Goal: Use online tool/utility: Utilize a website feature to perform a specific function

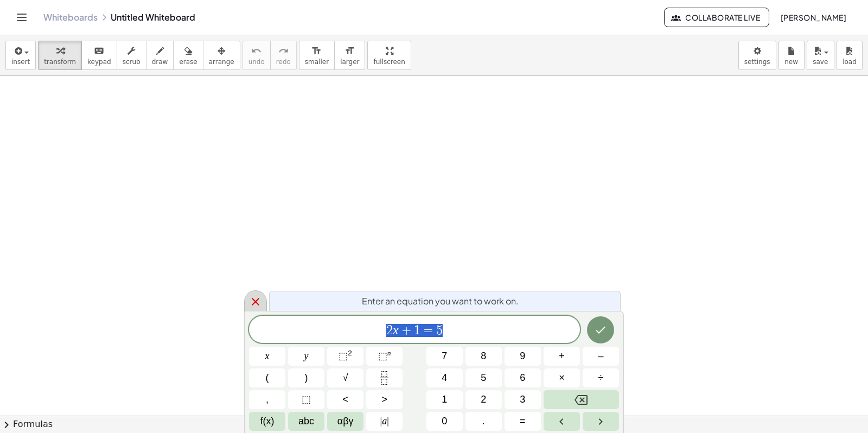
click at [255, 300] on icon at bounding box center [255, 301] width 13 height 13
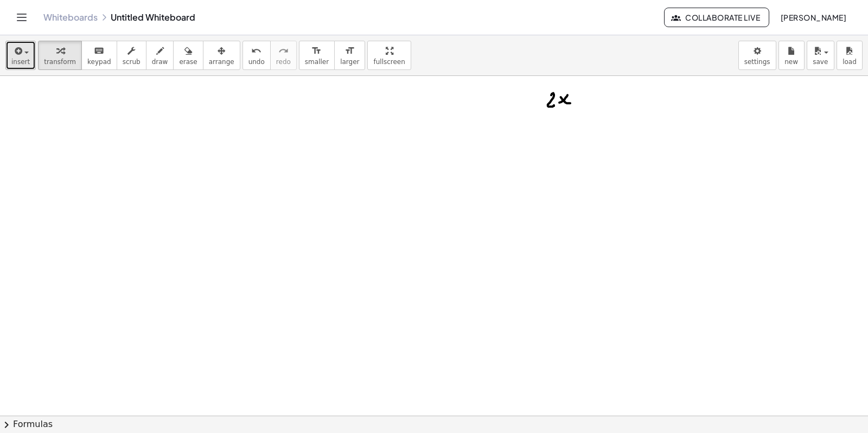
click at [15, 53] on icon "button" at bounding box center [17, 50] width 10 height 13
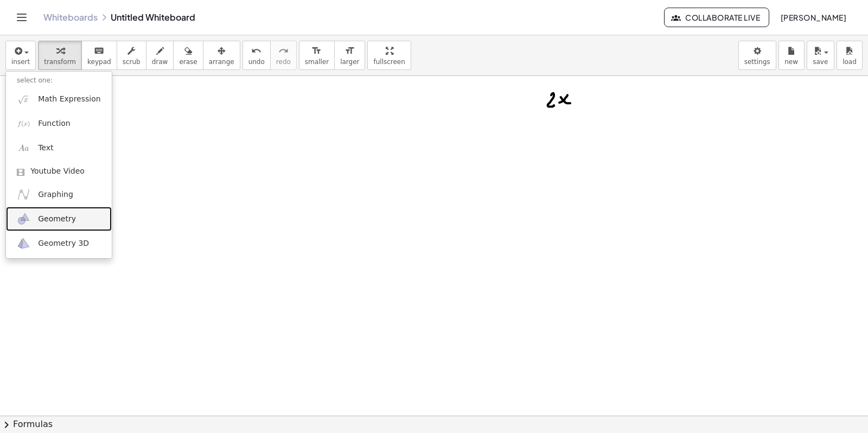
click at [50, 217] on span "Geometry" at bounding box center [57, 219] width 38 height 11
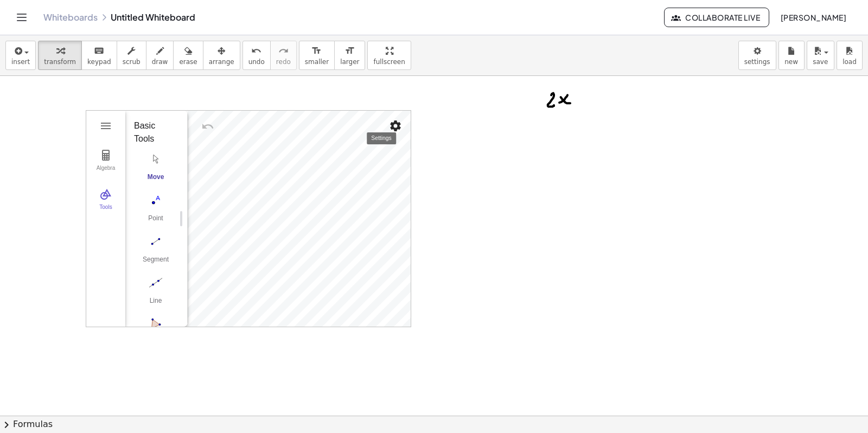
click at [391, 127] on img "Settings" at bounding box center [395, 125] width 13 height 13
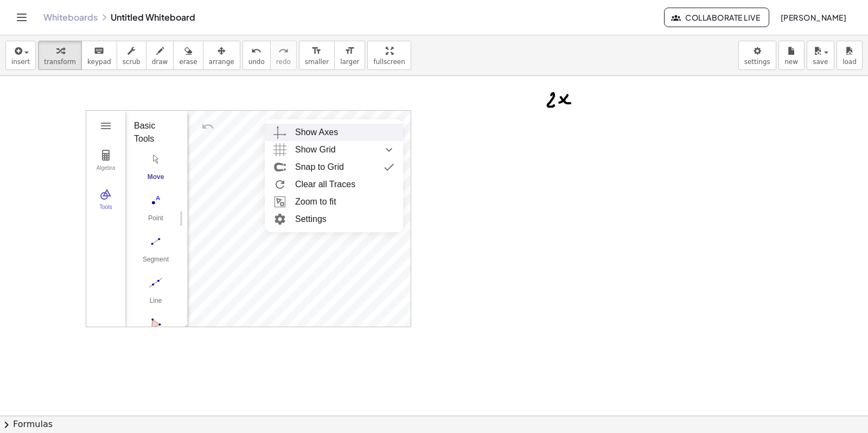
click at [337, 133] on div "Show Axes" at bounding box center [316, 132] width 43 height 17
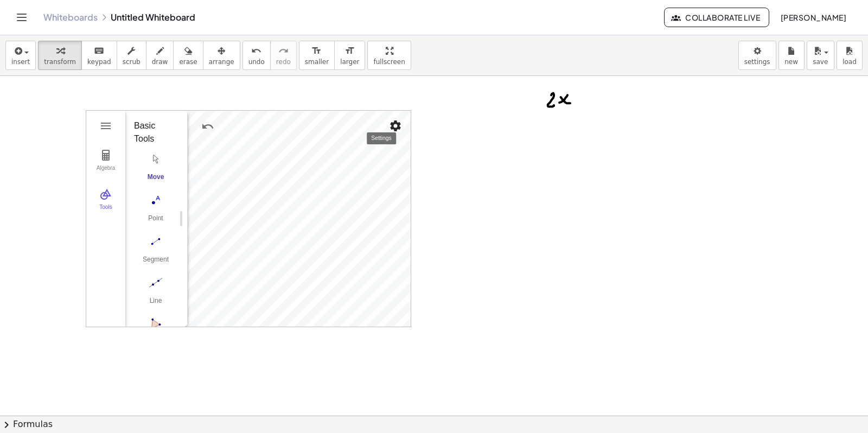
click at [400, 125] on img "Settings" at bounding box center [395, 125] width 13 height 13
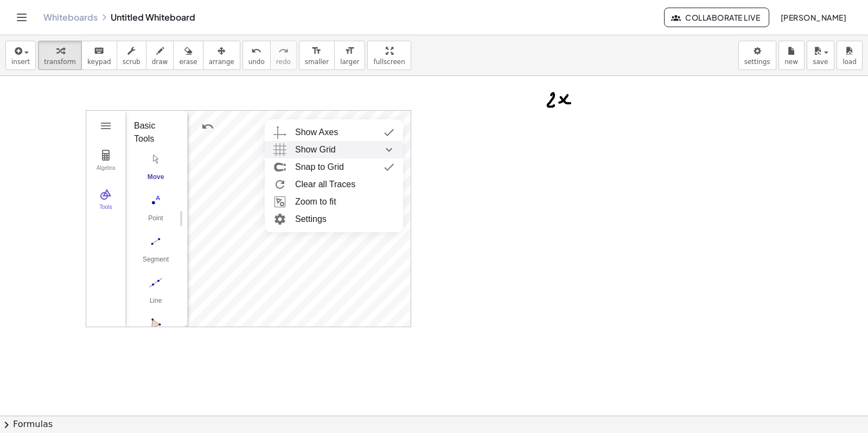
click at [339, 150] on div "Show Grid" at bounding box center [344, 149] width 99 height 17
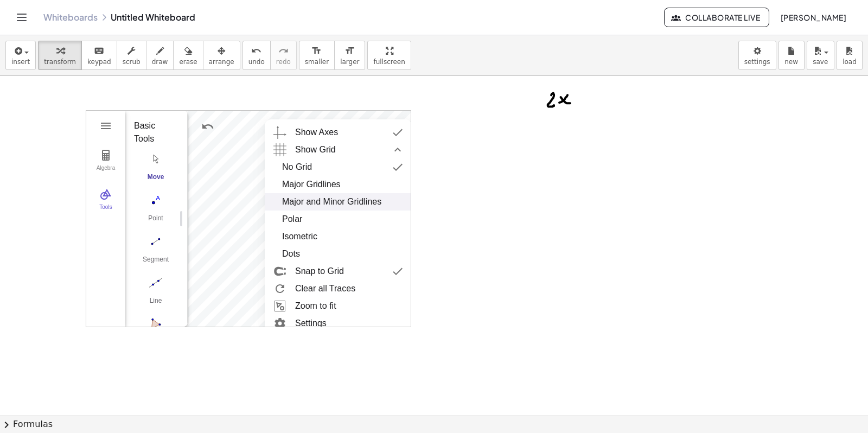
click at [324, 201] on div "Major and Minor Gridlines" at bounding box center [331, 201] width 99 height 17
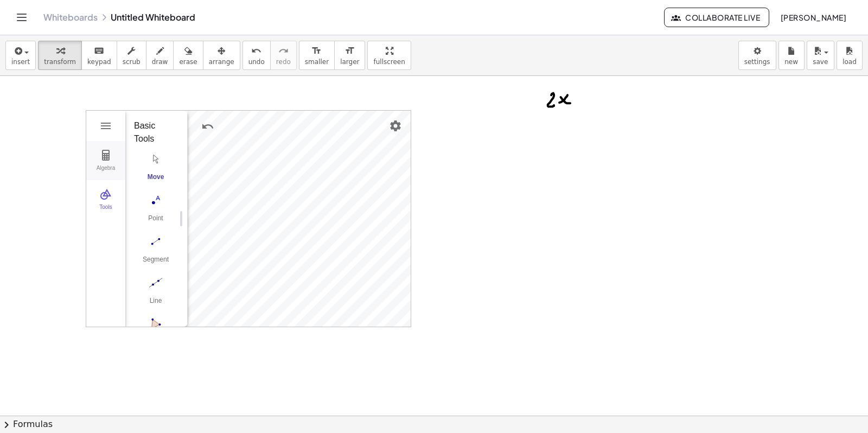
click at [112, 157] on img "Geometry" at bounding box center [105, 155] width 13 height 13
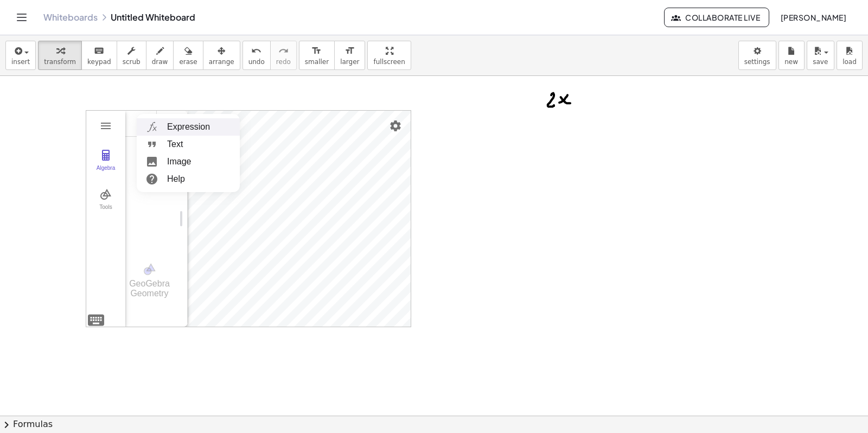
click at [179, 128] on li "Expression" at bounding box center [188, 126] width 103 height 17
click at [143, 119] on div "Algebra" at bounding box center [140, 123] width 11 height 11
click at [142, 123] on div "Algebra" at bounding box center [140, 123] width 11 height 11
click at [164, 123] on img "Options" at bounding box center [165, 123] width 13 height 13
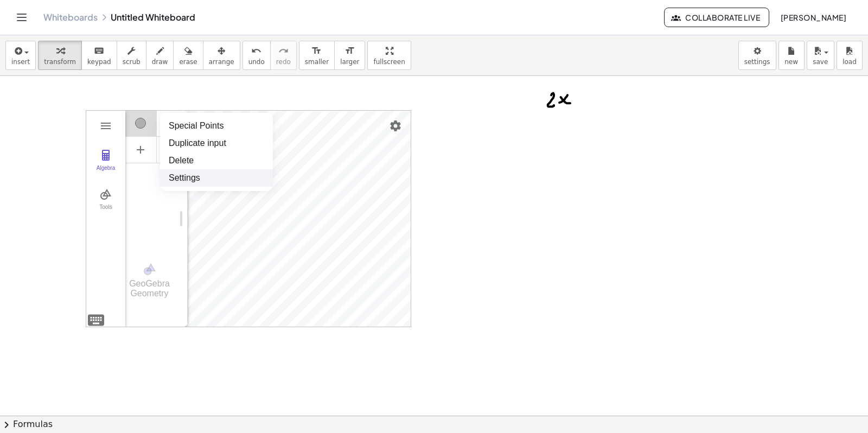
click at [180, 177] on li "Settings" at bounding box center [216, 177] width 113 height 17
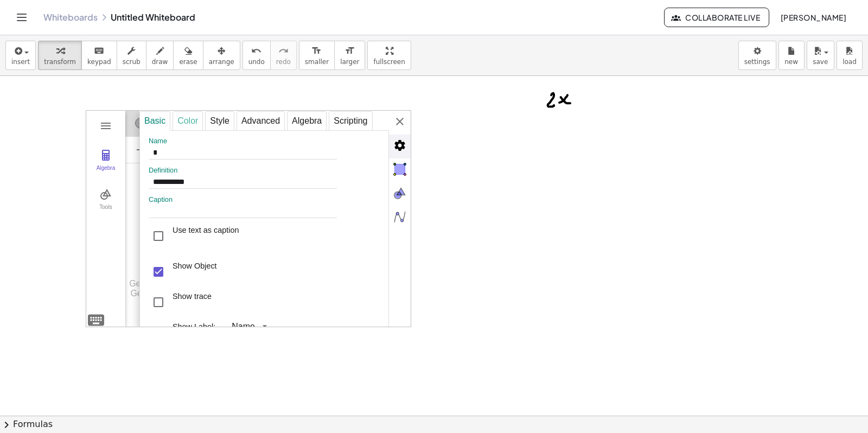
click at [191, 121] on div "Color" at bounding box center [187, 121] width 30 height 20
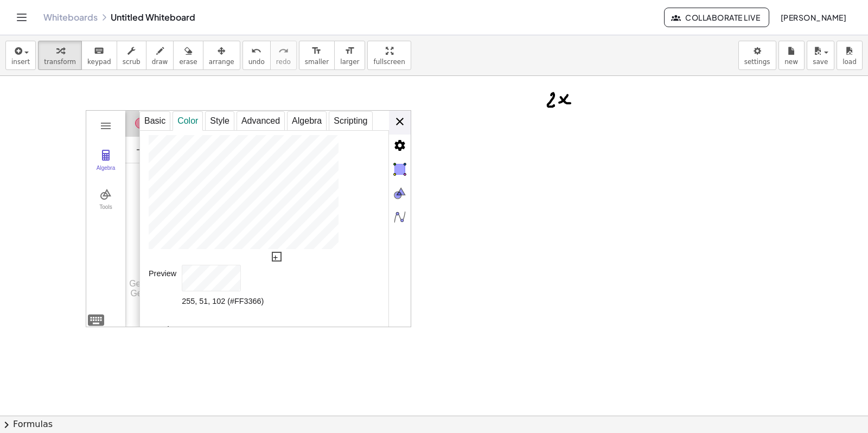
click at [405, 117] on div "**********" at bounding box center [274, 219] width 271 height 217
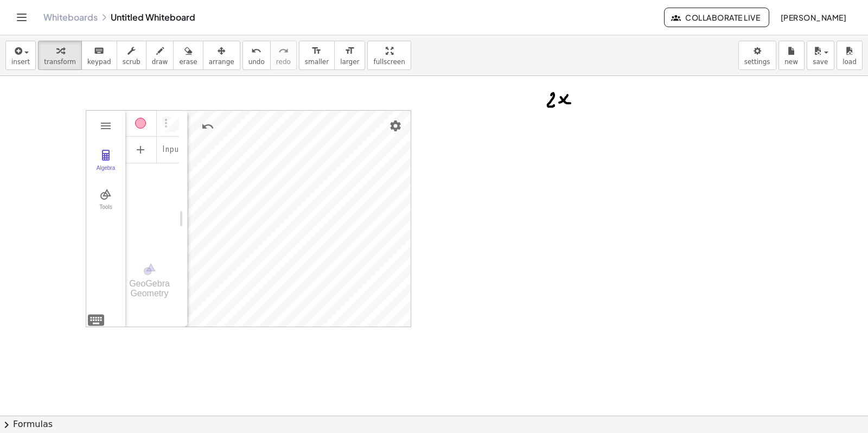
click at [95, 322] on div "Algebra Tools Input… GeoGebra Geometry Basic Tools Move Point Segment Line Poly…" at bounding box center [248, 218] width 325 height 217
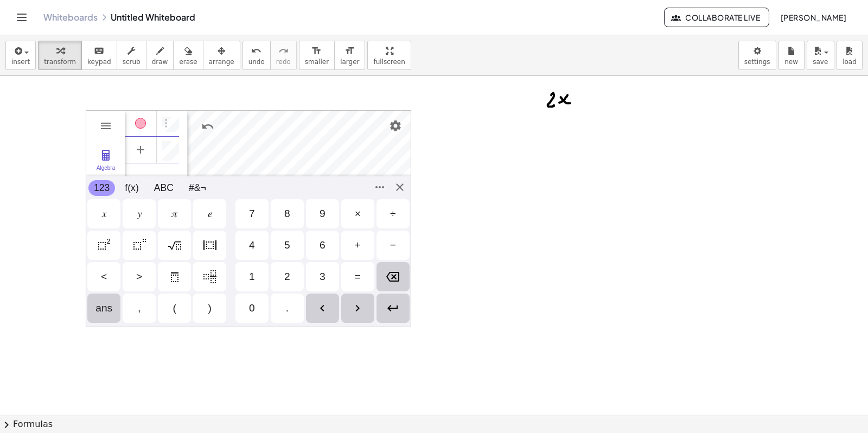
scroll to position [6, 0]
click at [400, 185] on div "Algebra Tools GeoGebra Geometry Basic Tools Move Point Segment Line Polygon Cir…" at bounding box center [248, 218] width 325 height 217
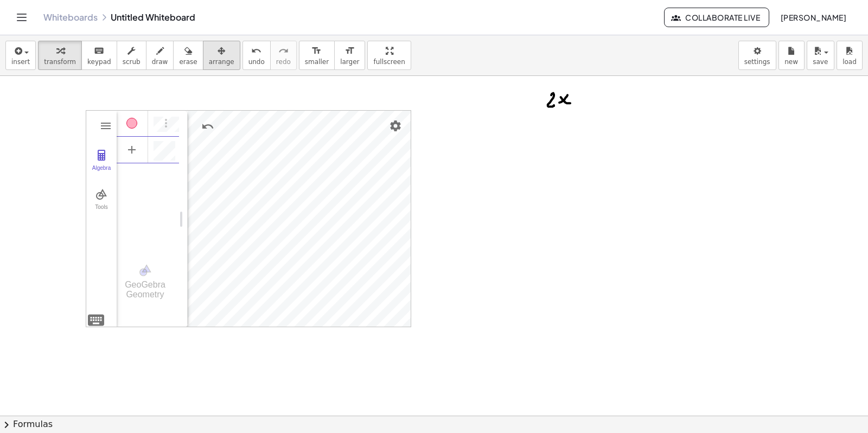
click at [217, 54] on icon "button" at bounding box center [221, 50] width 8 height 13
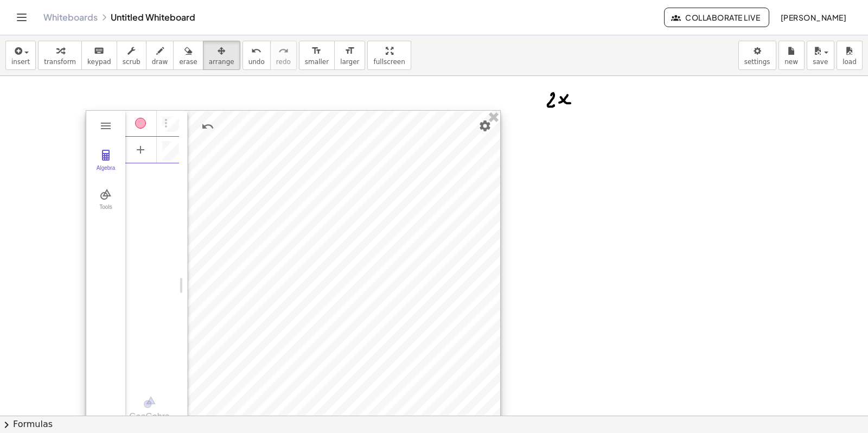
drag, startPoint x: 408, startPoint y: 326, endPoint x: 492, endPoint y: 459, distance: 157.5
click at [492, 432] on html "Graspable Math Activities Whiteboards Classes Account v1.28.4 | Privacy policy …" at bounding box center [434, 216] width 868 height 433
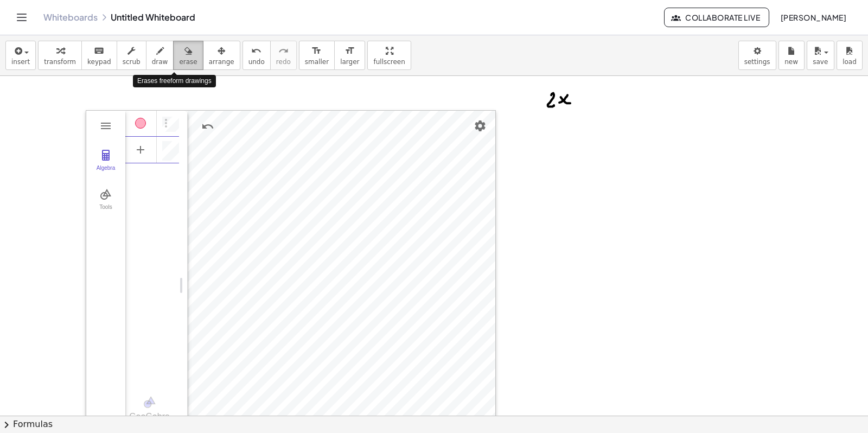
click at [179, 59] on span "erase" at bounding box center [188, 62] width 18 height 8
drag, startPoint x: 576, startPoint y: 95, endPoint x: 546, endPoint y: 105, distance: 31.9
click at [179, 60] on span "erase" at bounding box center [188, 62] width 18 height 8
drag, startPoint x: 478, startPoint y: 155, endPoint x: 610, endPoint y: 133, distance: 133.5
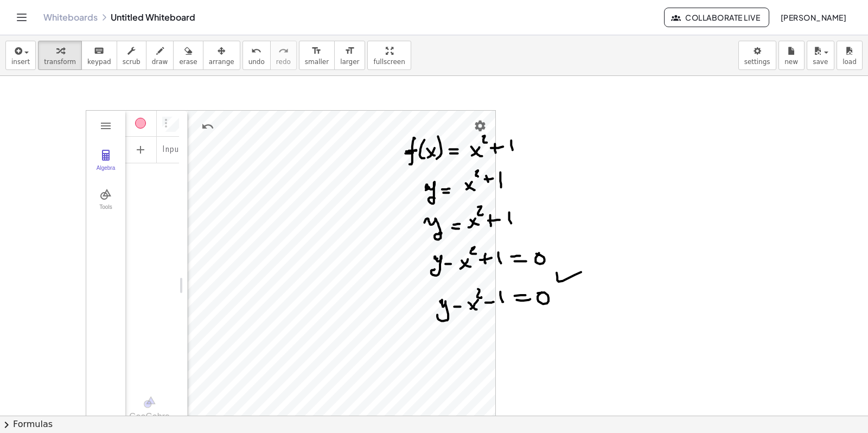
drag, startPoint x: 587, startPoint y: 133, endPoint x: 513, endPoint y: 45, distance: 115.5
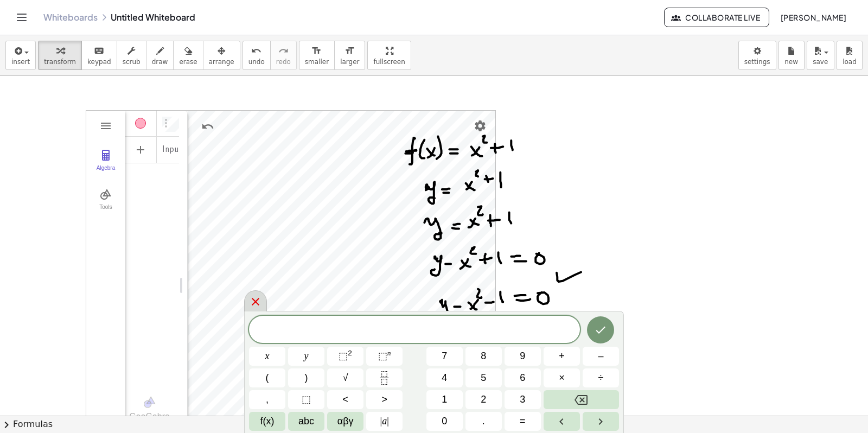
click at [261, 305] on icon at bounding box center [255, 301] width 13 height 13
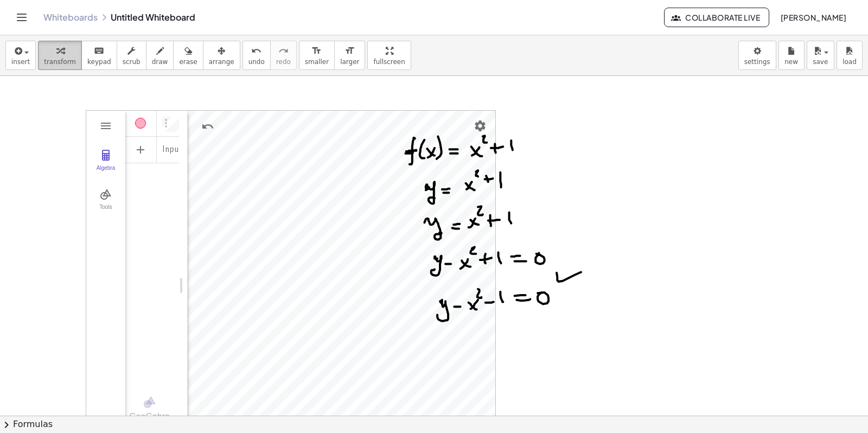
click at [56, 55] on icon "button" at bounding box center [60, 50] width 8 height 13
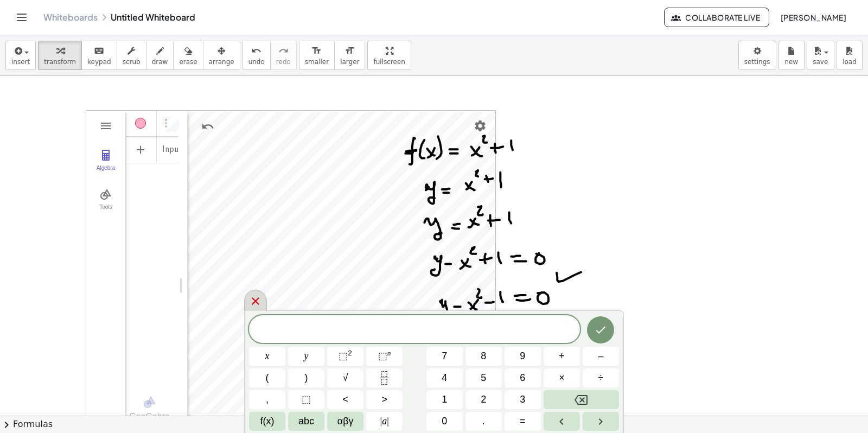
click at [258, 296] on icon at bounding box center [255, 300] width 13 height 13
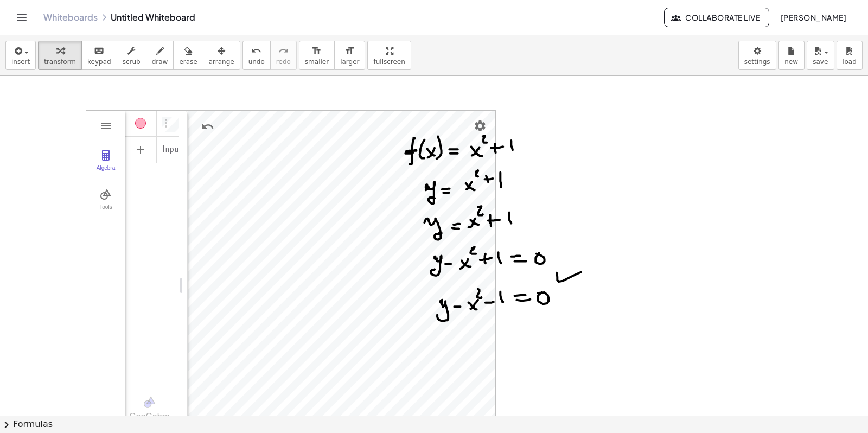
scroll to position [0, 0]
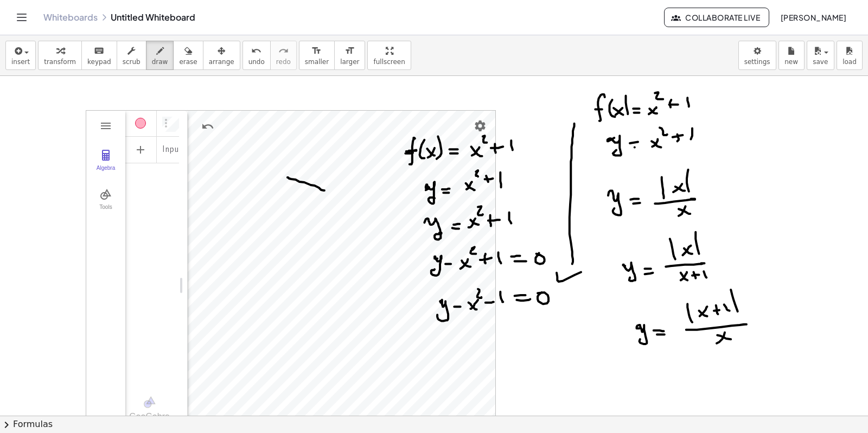
drag, startPoint x: 324, startPoint y: 191, endPoint x: 302, endPoint y: 180, distance: 25.5
click at [60, 55] on div "button" at bounding box center [60, 50] width 32 height 13
click at [185, 60] on button "erase" at bounding box center [188, 55] width 30 height 29
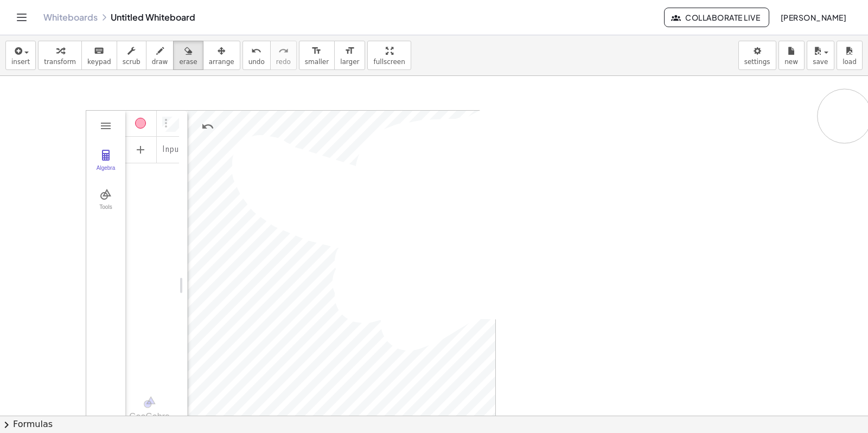
drag, startPoint x: 471, startPoint y: 145, endPoint x: 844, endPoint y: 117, distance: 374.8
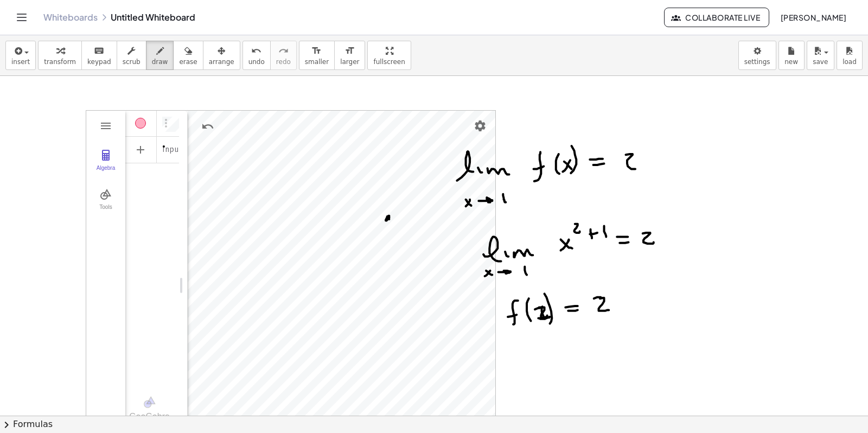
click at [57, 56] on icon "button" at bounding box center [60, 50] width 8 height 13
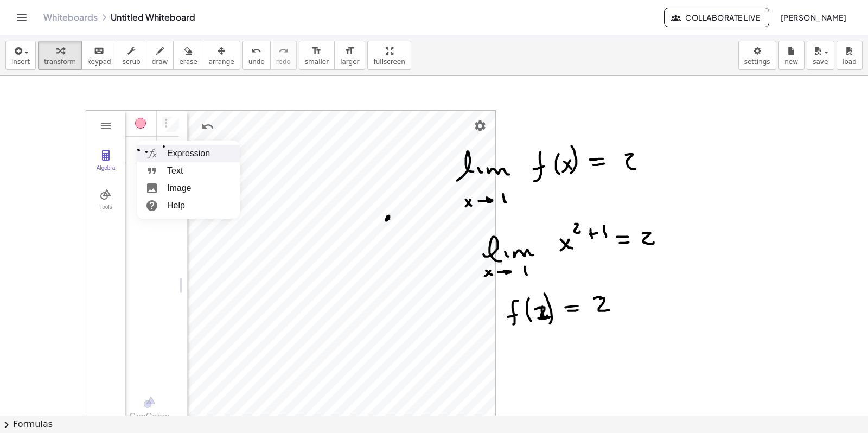
click at [180, 150] on li "Expression" at bounding box center [188, 153] width 103 height 17
click at [172, 155] on div "Algebra" at bounding box center [175, 150] width 7 height 26
drag, startPoint x: 185, startPoint y: 204, endPoint x: 304, endPoint y: 210, distance: 118.9
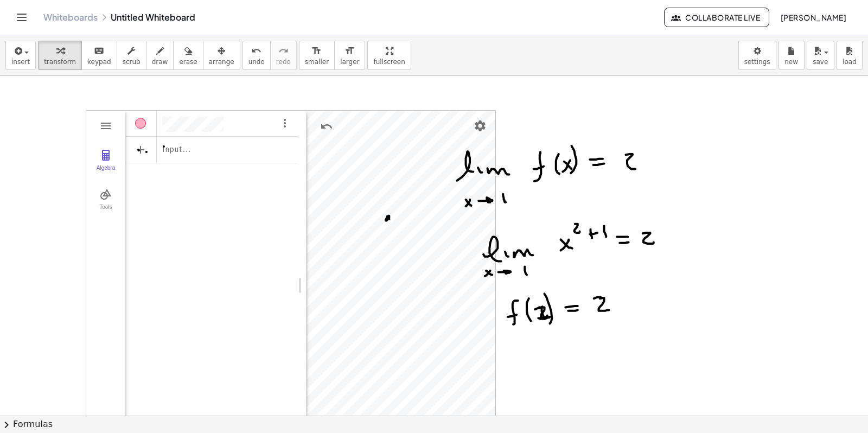
click at [201, 150] on div "Input…" at bounding box center [211, 149] width 172 height 24
click at [141, 158] on div "Algebra" at bounding box center [140, 156] width 11 height 11
type input "***"
click at [286, 148] on img "Options" at bounding box center [284, 149] width 13 height 13
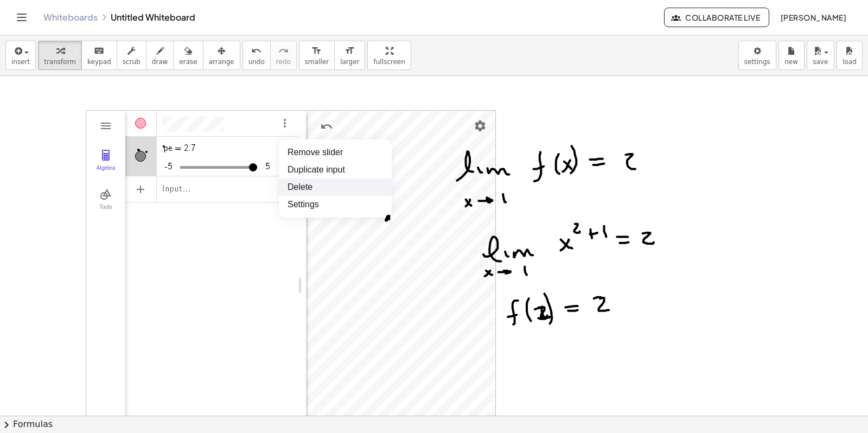
click at [300, 183] on li "Delete" at bounding box center [335, 186] width 113 height 17
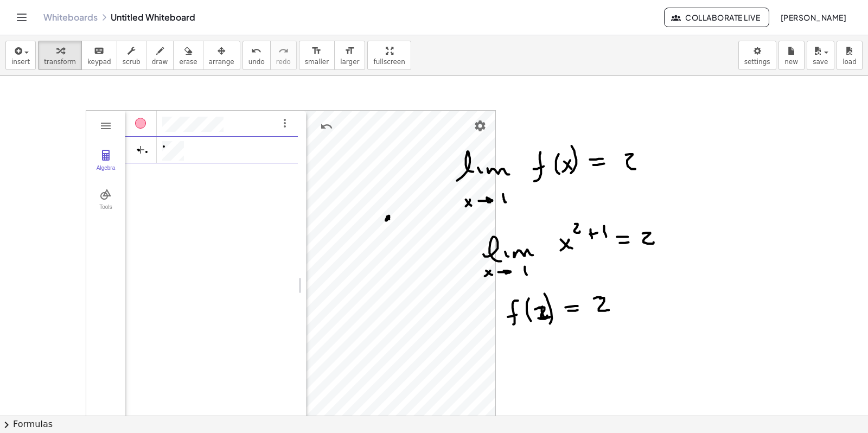
click at [194, 150] on div "Algebra" at bounding box center [211, 149] width 172 height 24
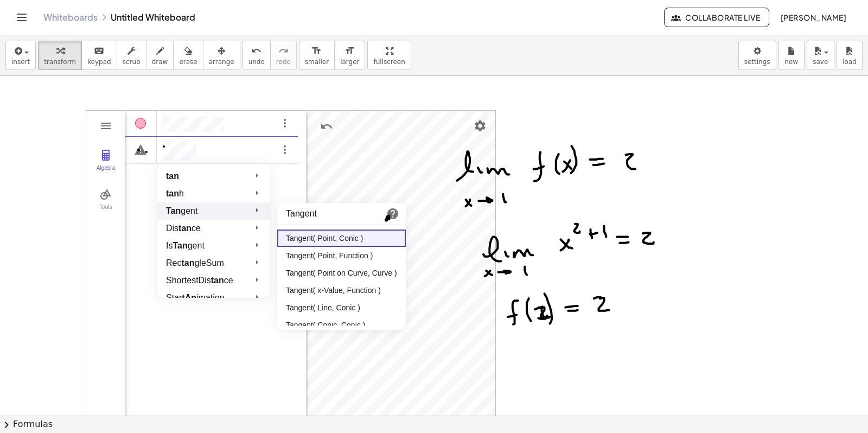
click at [318, 237] on li "Tangent( Point, Conic )" at bounding box center [341, 237] width 129 height 17
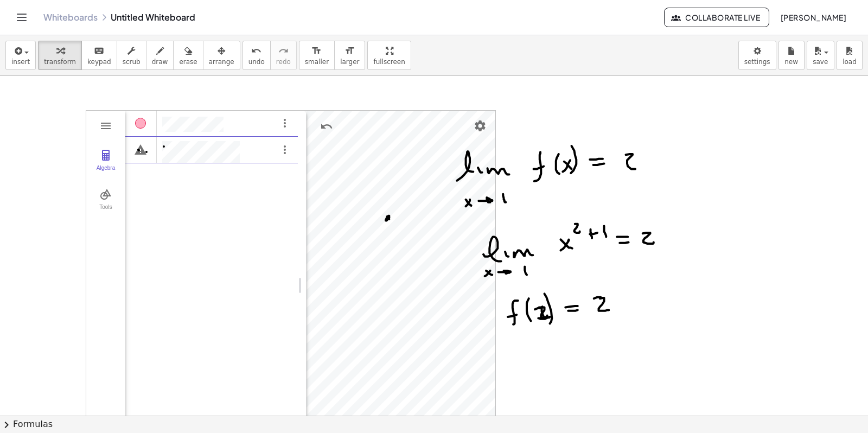
click at [194, 205] on div "Algebra" at bounding box center [211, 256] width 172 height 293
click at [136, 199] on div "Algebra" at bounding box center [211, 256] width 172 height 293
click at [161, 196] on div "Algebra" at bounding box center [211, 256] width 172 height 293
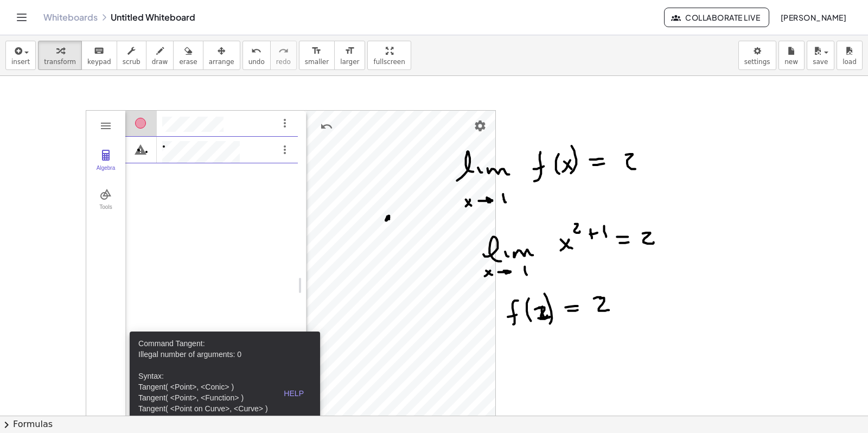
click at [223, 220] on div "Algebra" at bounding box center [211, 256] width 172 height 293
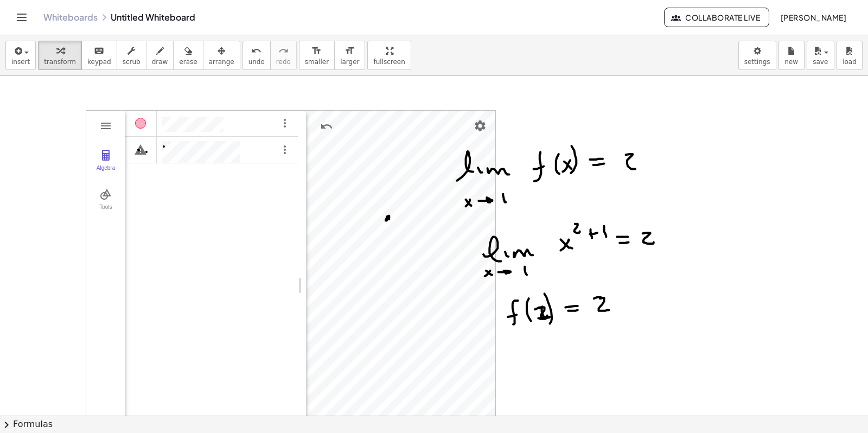
click at [141, 153] on img "Please check your input" at bounding box center [140, 149] width 13 height 13
click at [286, 150] on img "Options" at bounding box center [284, 149] width 13 height 13
click at [185, 205] on div "Algebra" at bounding box center [211, 256] width 172 height 293
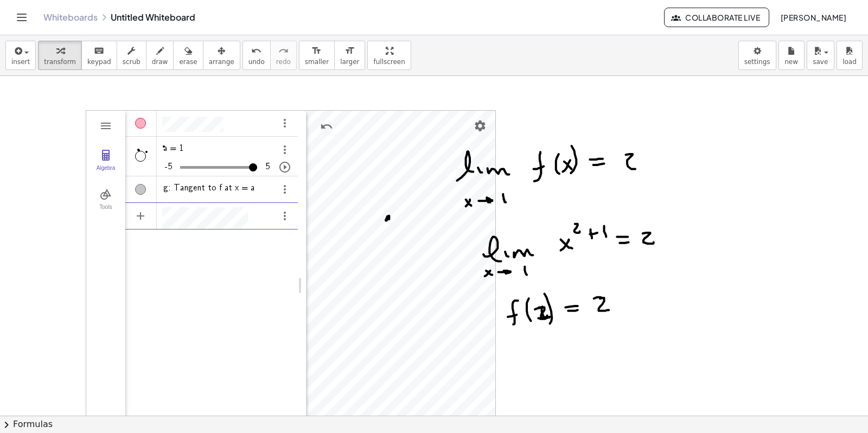
click at [213, 270] on div "a = 1 -5 5 ** ≤ a ≤ * Step 1 × g: Tangent to f at x = a" at bounding box center [211, 256] width 172 height 293
click at [171, 261] on div "a = 1 -5 5 ** ≤ a ≤ * Step 1 × g: Tangent to f at x = a" at bounding box center [211, 256] width 172 height 293
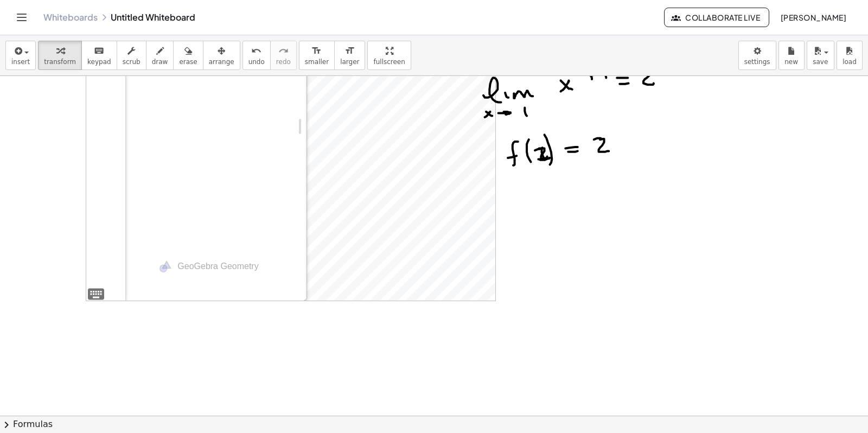
scroll to position [0, 0]
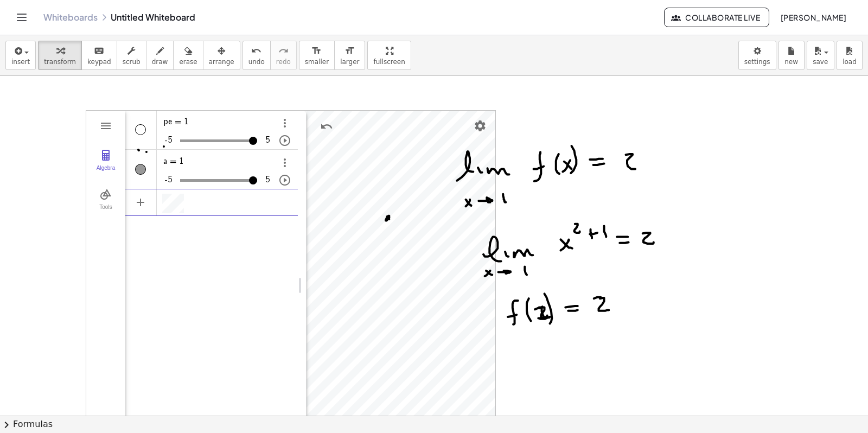
click at [139, 174] on div "Algebra" at bounding box center [140, 169] width 11 height 11
click at [286, 167] on img "Options" at bounding box center [284, 162] width 13 height 13
click at [304, 201] on li "Delete" at bounding box center [335, 199] width 113 height 17
click at [286, 126] on img "Options" at bounding box center [284, 123] width 13 height 13
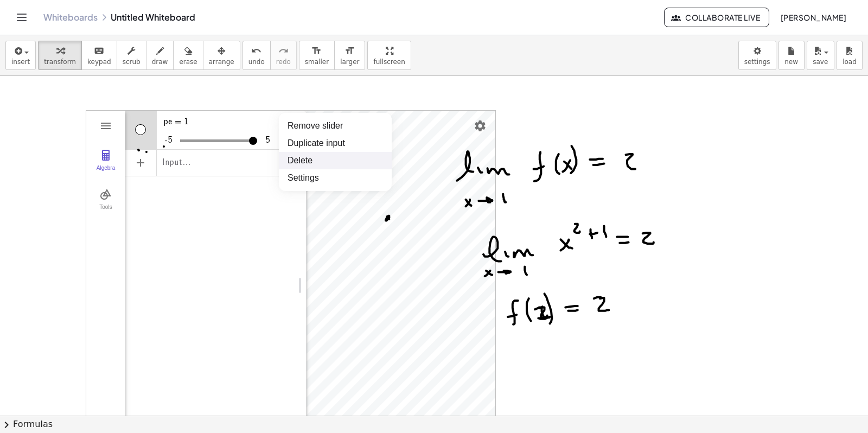
click at [302, 156] on li "Delete" at bounding box center [335, 160] width 113 height 17
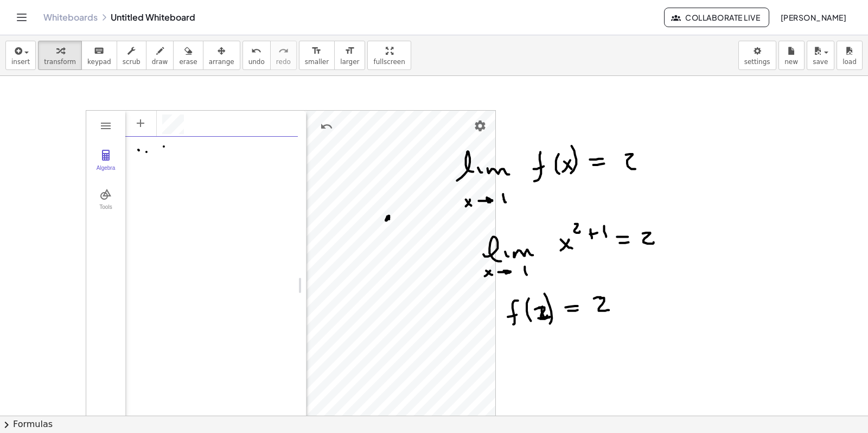
scroll to position [6, 0]
click at [285, 153] on img "Options" at bounding box center [284, 149] width 13 height 13
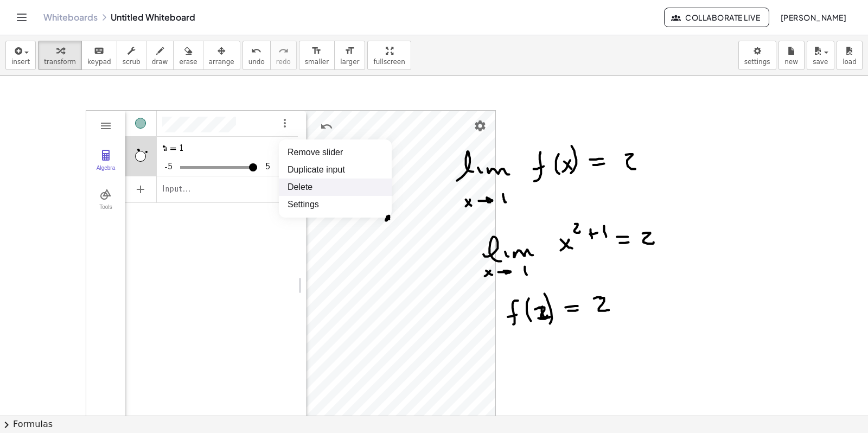
click at [297, 186] on li "Delete" at bounding box center [335, 186] width 113 height 17
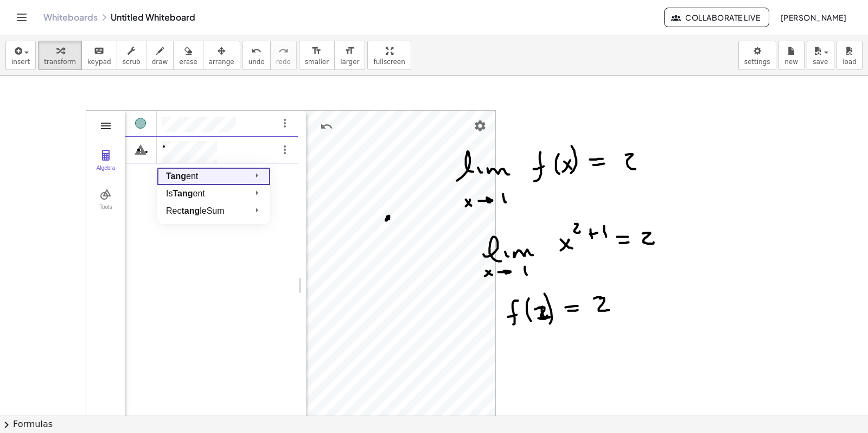
click at [105, 127] on img "Geometry" at bounding box center [105, 125] width 13 height 13
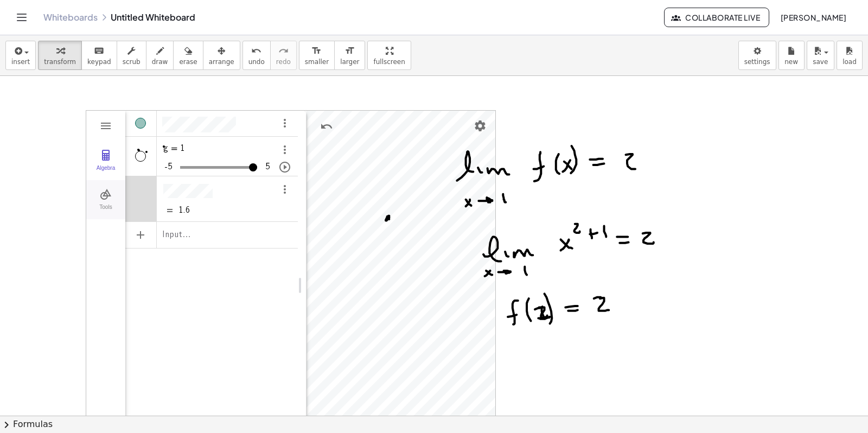
click at [107, 197] on img "Geometry" at bounding box center [105, 194] width 13 height 13
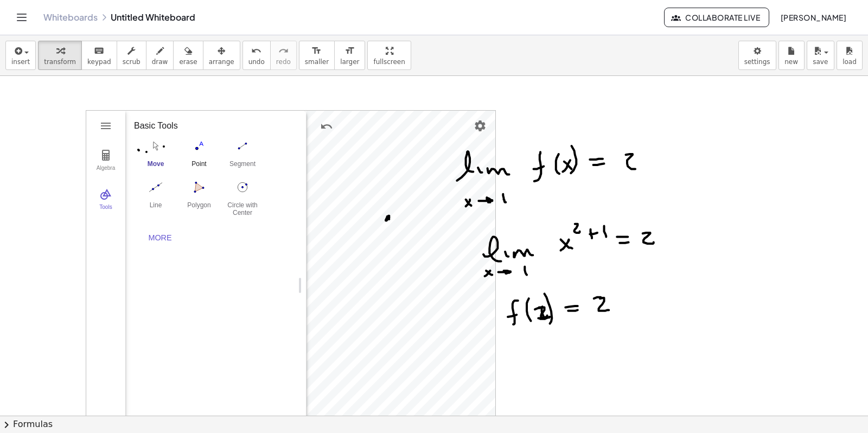
click at [197, 147] on img "Point. Select position or line, function, or curve" at bounding box center [198, 145] width 43 height 17
click at [110, 156] on img "Geometry" at bounding box center [105, 155] width 13 height 13
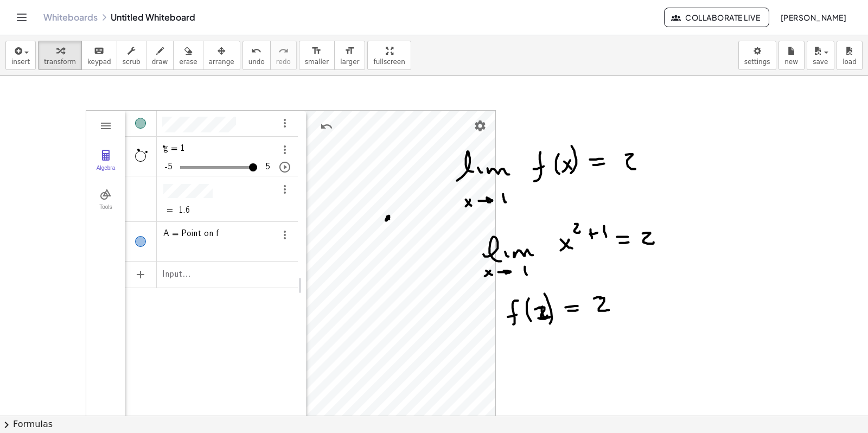
type input "***"
click at [224, 160] on input "Algebra" at bounding box center [218, 166] width 77 height 17
click at [280, 151] on img "Options" at bounding box center [284, 149] width 13 height 13
click at [297, 168] on li "Duplicate input" at bounding box center [335, 169] width 113 height 17
click at [285, 150] on img "Options" at bounding box center [284, 149] width 13 height 13
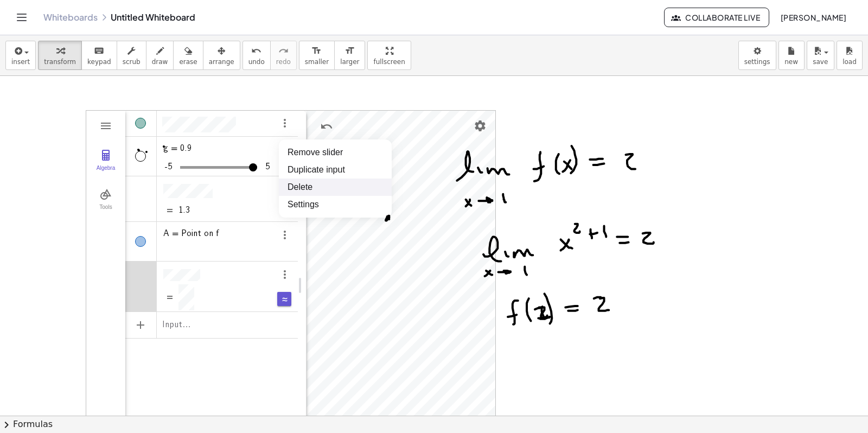
click at [306, 185] on li "Delete" at bounding box center [335, 186] width 113 height 17
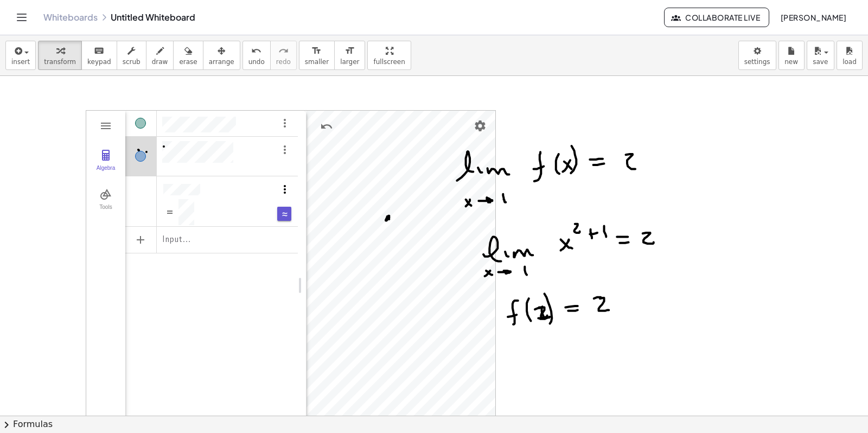
click at [286, 191] on img "Options" at bounding box center [284, 189] width 13 height 13
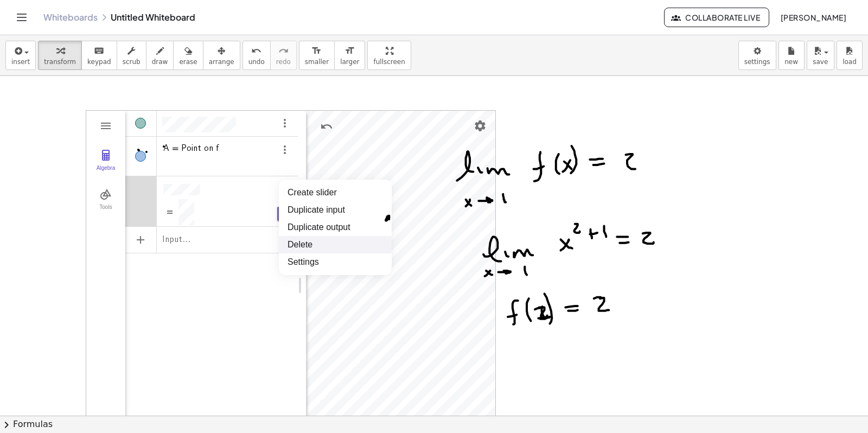
click at [305, 245] on li "Delete" at bounding box center [335, 244] width 113 height 17
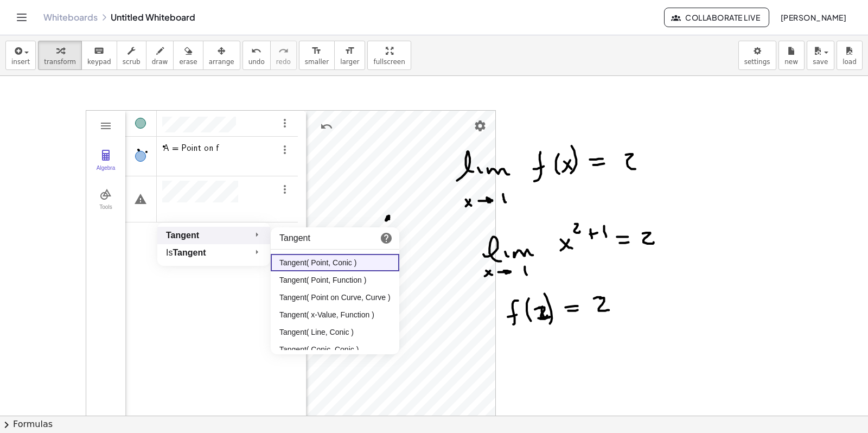
click at [190, 240] on strong "Tangent" at bounding box center [182, 235] width 33 height 9
click at [308, 277] on li "Tangent( Point, Function )" at bounding box center [335, 279] width 129 height 17
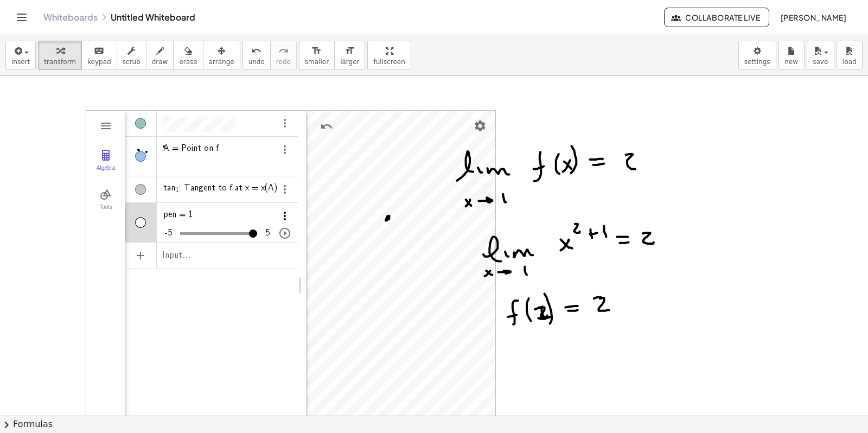
click at [285, 217] on img "Options" at bounding box center [284, 215] width 13 height 13
click at [296, 255] on li "Delete" at bounding box center [335, 253] width 113 height 17
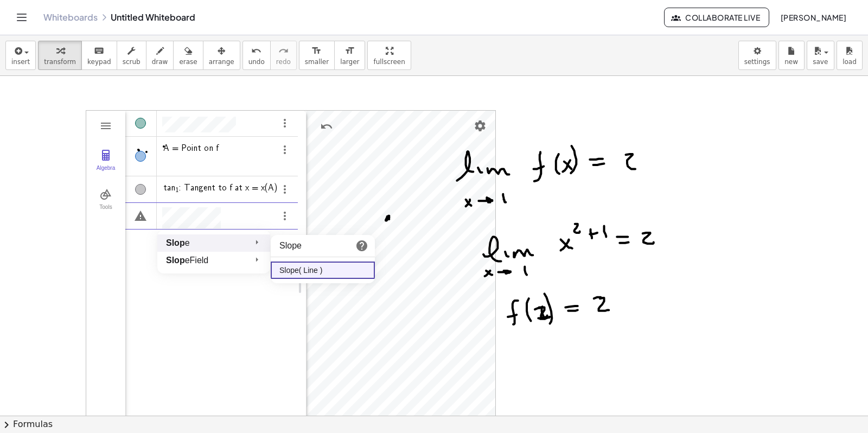
click at [180, 242] on strong "Slop" at bounding box center [175, 242] width 19 height 9
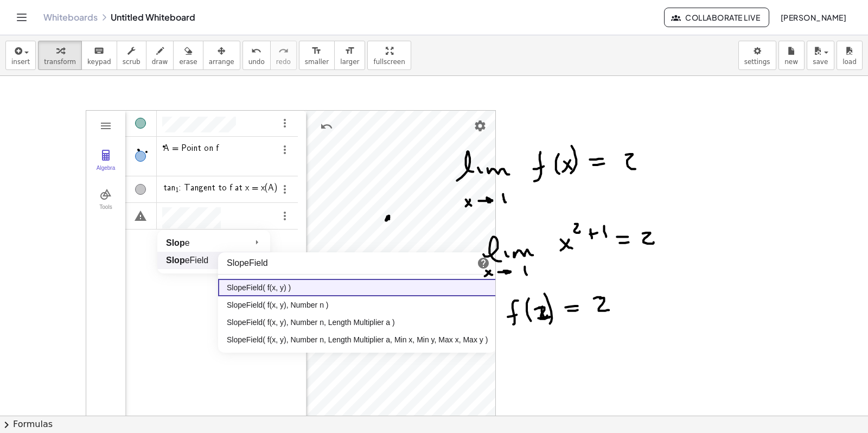
click at [191, 259] on span "Slop eField" at bounding box center [187, 259] width 42 height 9
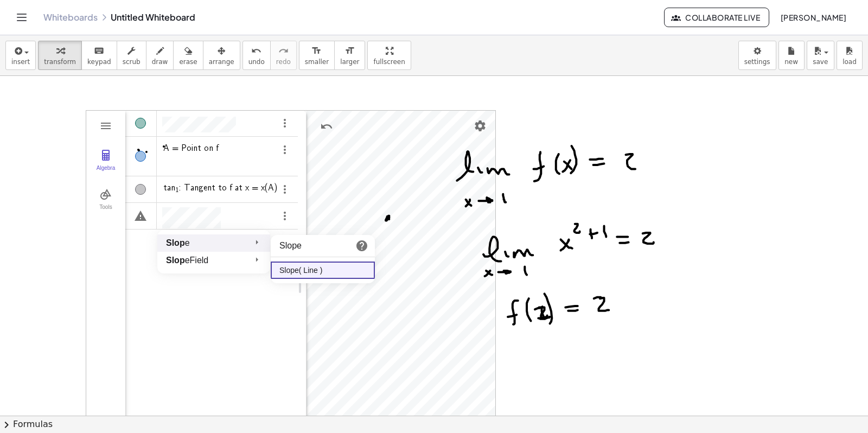
click at [177, 240] on strong "Slop" at bounding box center [175, 242] width 19 height 9
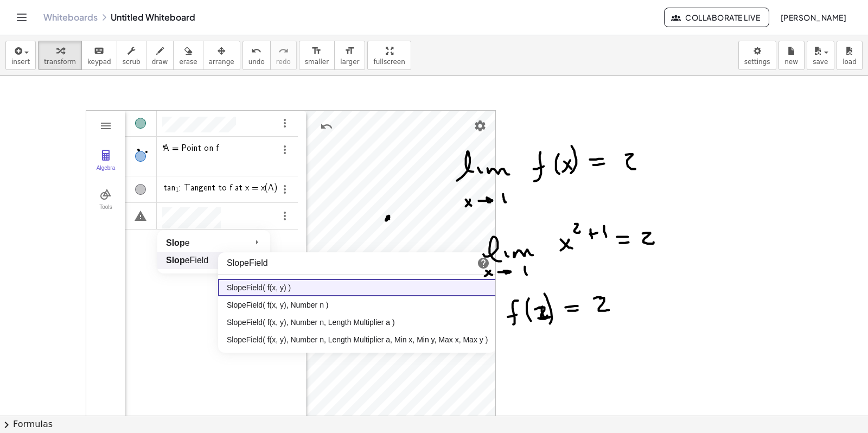
click at [248, 260] on div "SlopeField" at bounding box center [346, 263] width 239 height 13
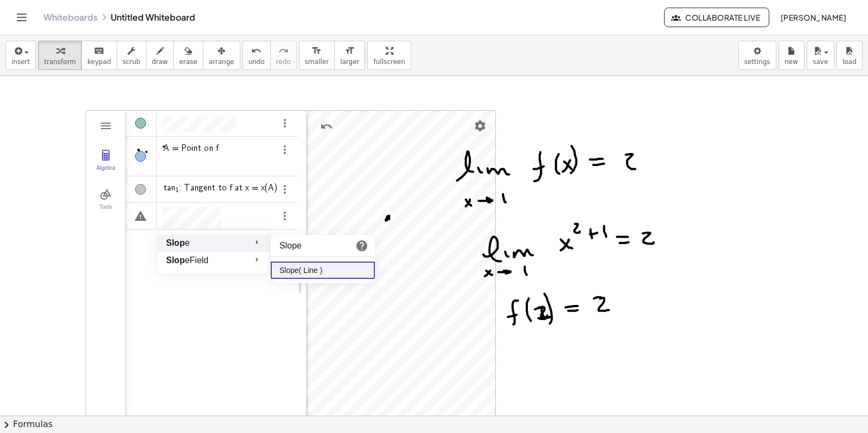
click at [185, 242] on span "Slop e" at bounding box center [178, 242] width 24 height 9
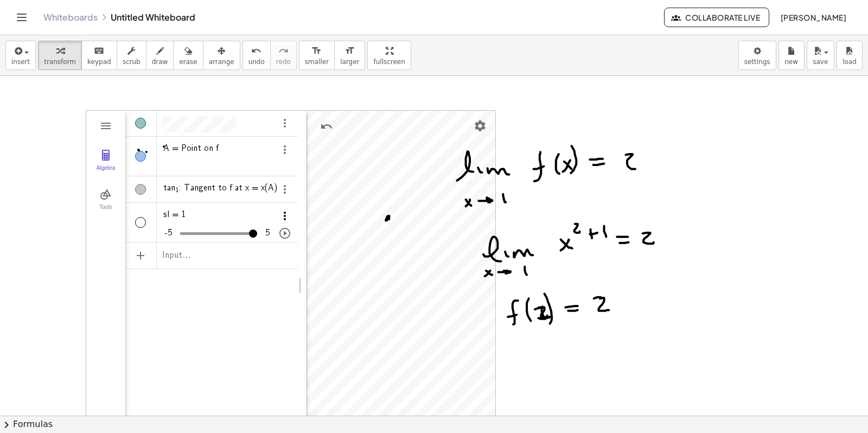
click at [285, 220] on img "Options" at bounding box center [284, 215] width 13 height 13
click at [302, 250] on li "Delete" at bounding box center [335, 253] width 113 height 17
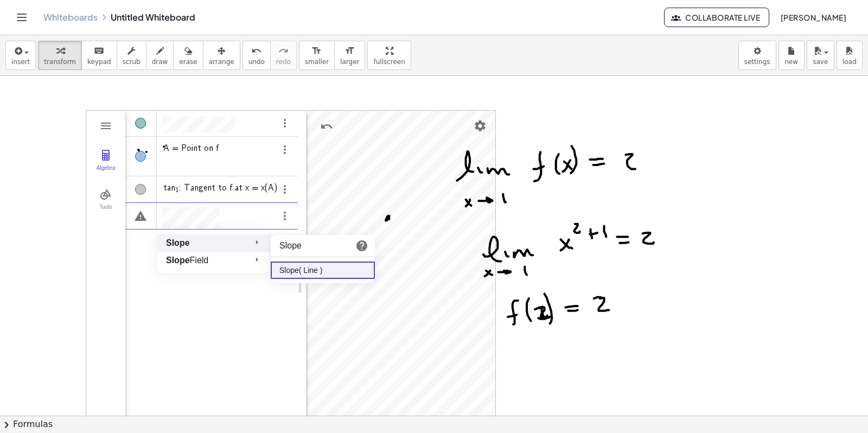
click at [178, 245] on strong "Slope" at bounding box center [178, 242] width 24 height 9
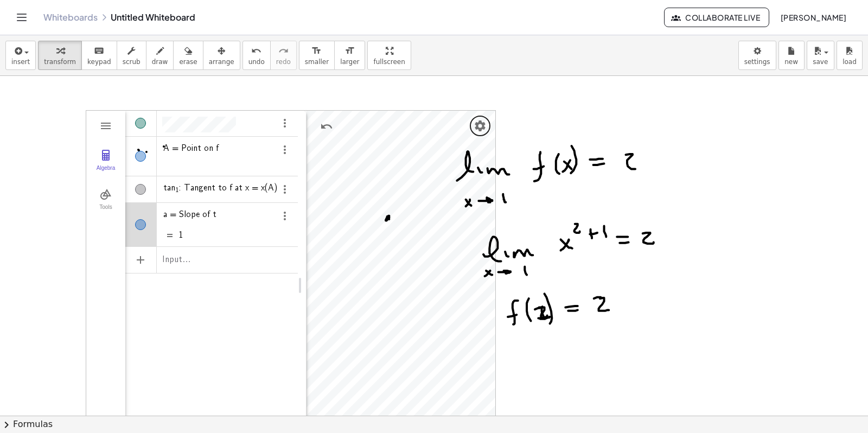
click at [157, 302] on div "A = Point on f tan 1 : Tangent to f at x = x(A) a = Slope of t 1 Input…" at bounding box center [211, 256] width 172 height 293
click at [180, 182] on div "tan 1 : Tangent to f at x = x(A)" at bounding box center [211, 185] width 172 height 18
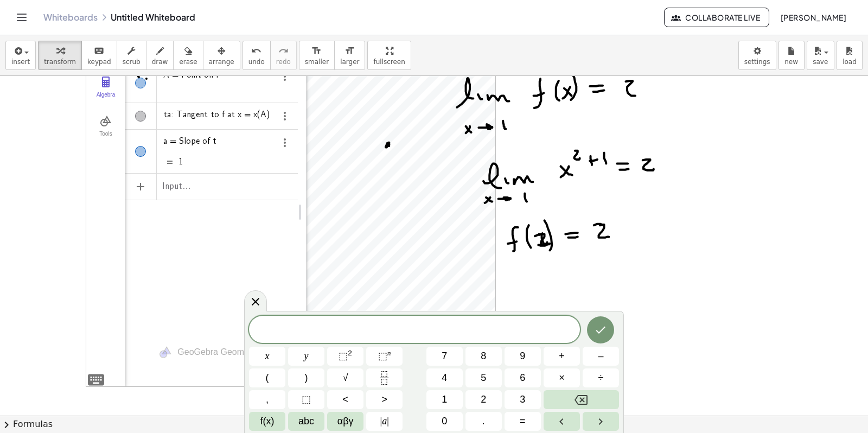
scroll to position [68, 0]
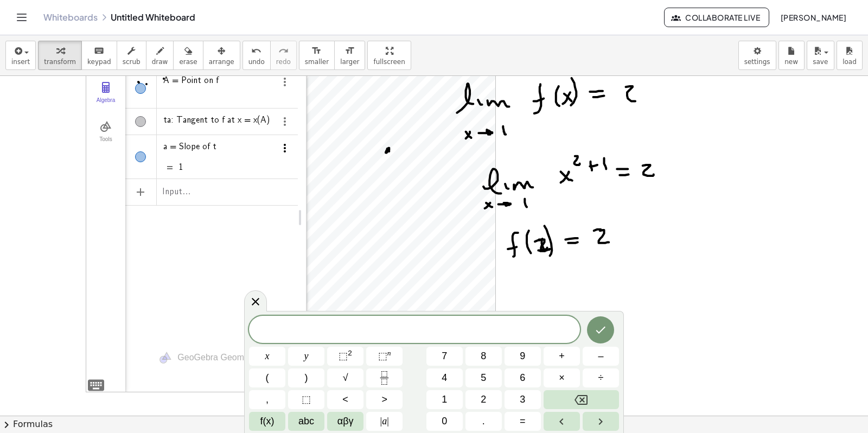
click at [281, 147] on img "Options" at bounding box center [284, 148] width 13 height 13
click at [305, 184] on li "Delete" at bounding box center [335, 185] width 113 height 17
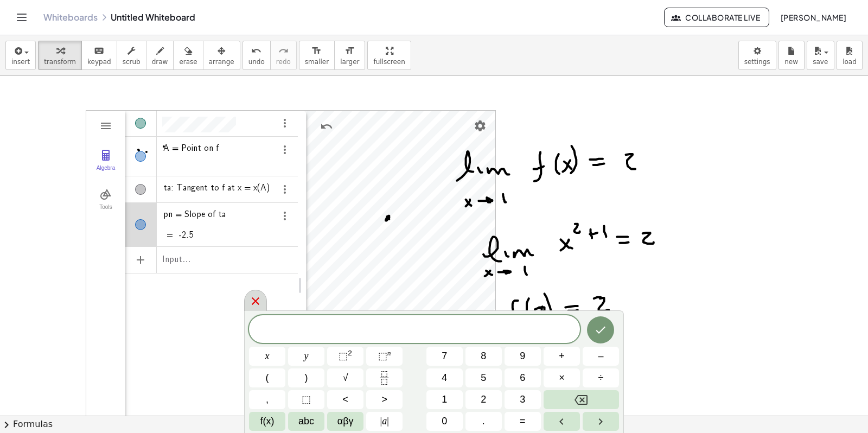
click at [255, 305] on icon at bounding box center [255, 300] width 13 height 13
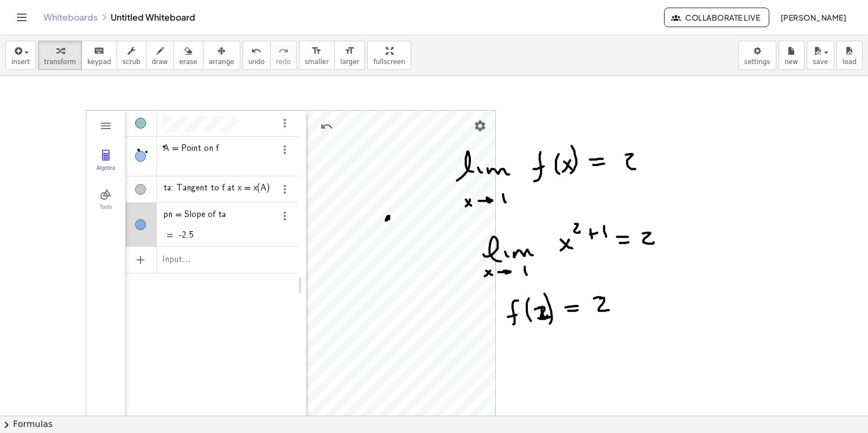
click at [144, 125] on div "Algebra" at bounding box center [140, 123] width 11 height 11
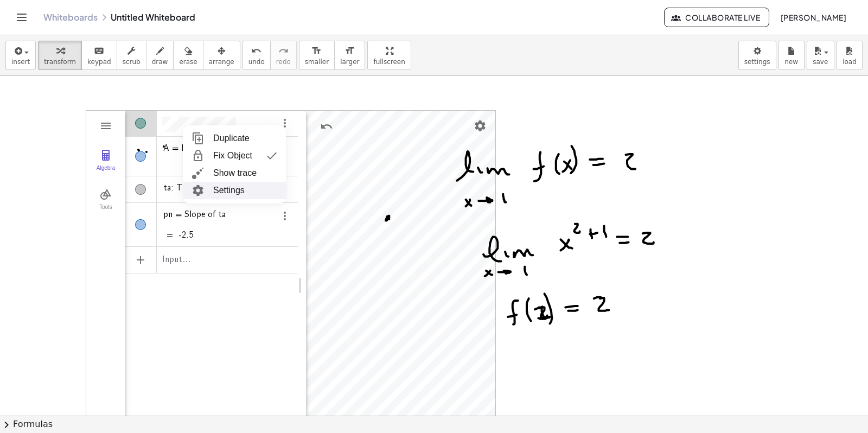
click at [232, 189] on li "Settings" at bounding box center [234, 190] width 103 height 17
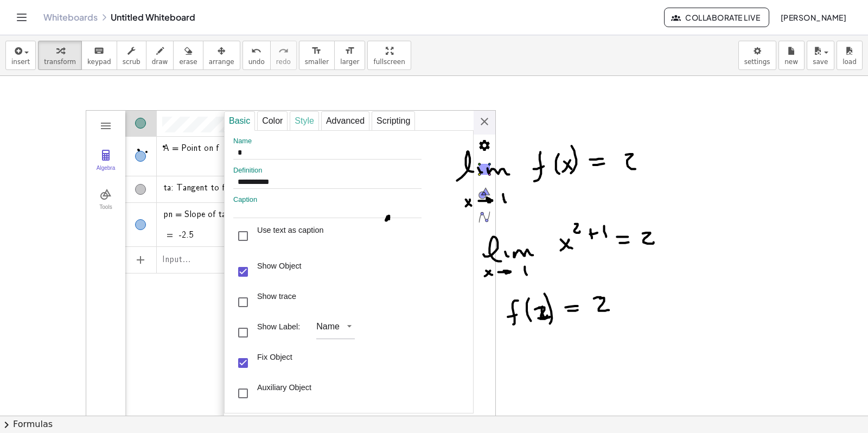
click at [305, 125] on div "Style" at bounding box center [304, 121] width 29 height 20
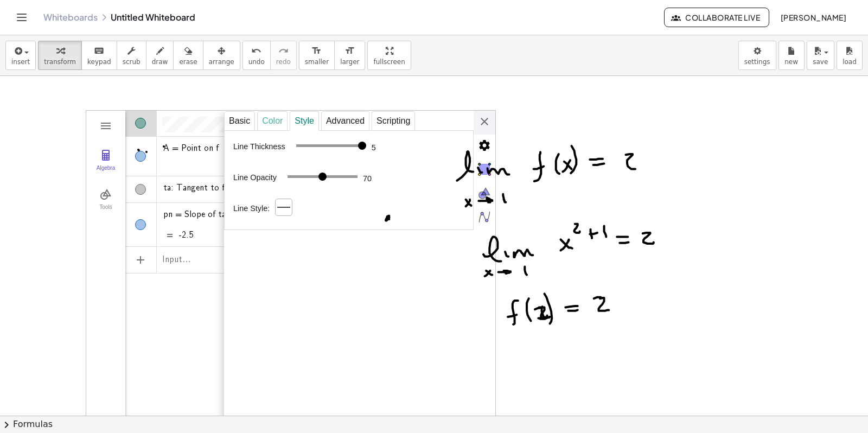
click at [271, 120] on div "Color" at bounding box center [272, 121] width 30 height 20
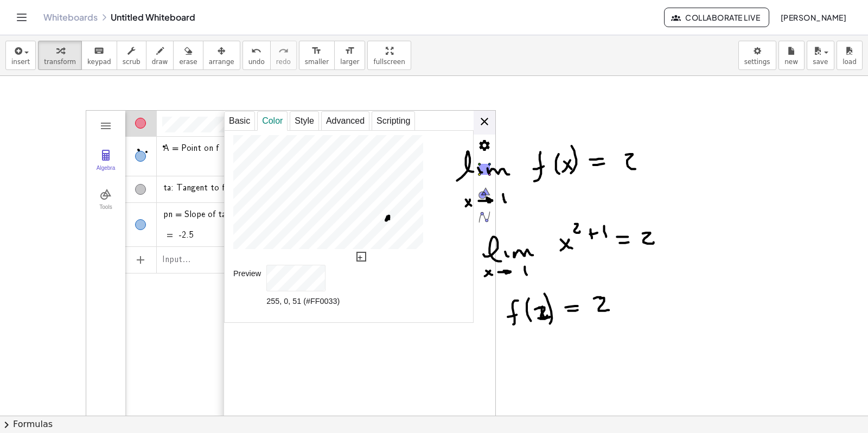
click at [489, 123] on div "**********" at bounding box center [359, 286] width 271 height 350
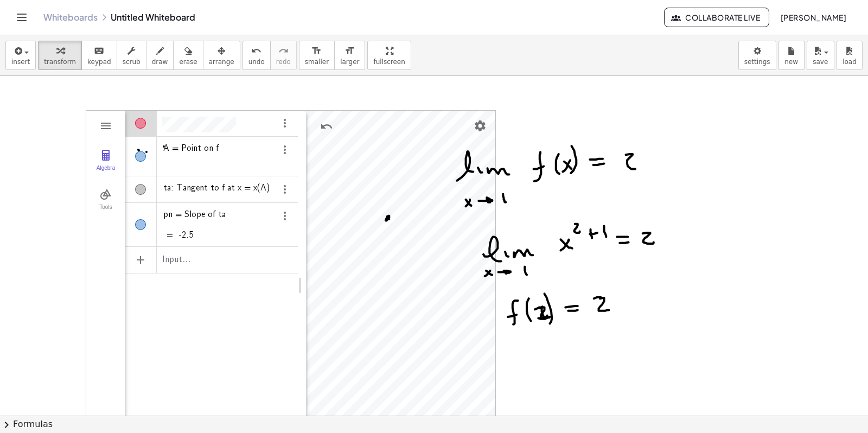
click at [139, 189] on div "Algebra" at bounding box center [140, 189] width 11 height 11
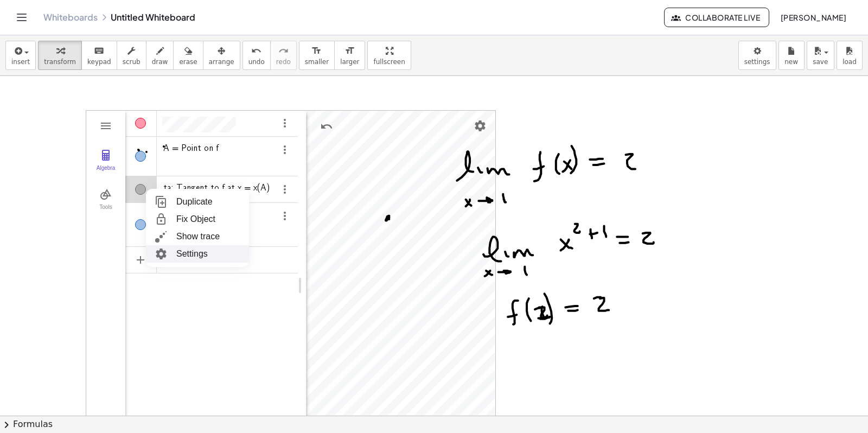
click at [186, 249] on li "Settings" at bounding box center [197, 253] width 103 height 17
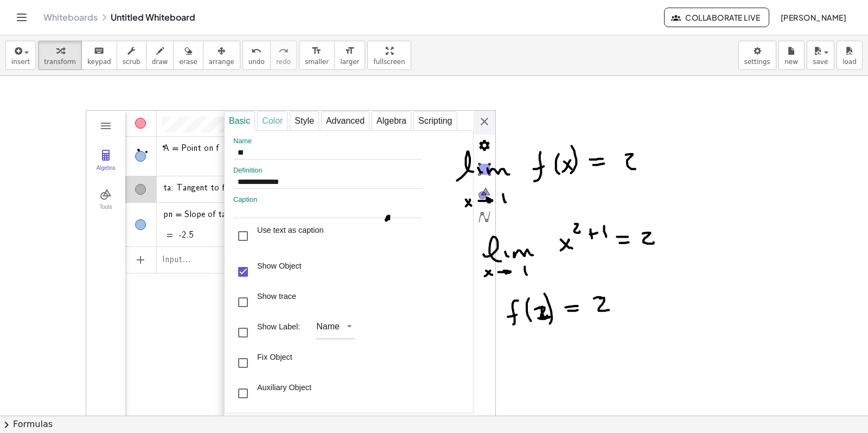
click at [281, 124] on div "Color" at bounding box center [272, 121] width 30 height 20
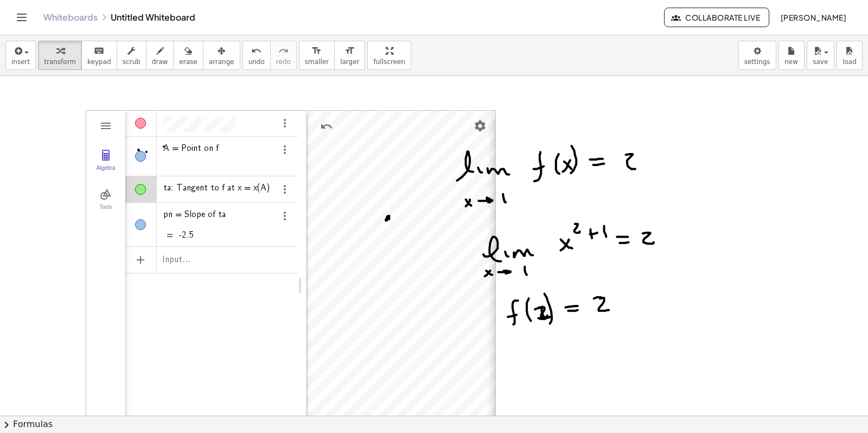
click at [495, 122] on div "**********" at bounding box center [630, 286] width 271 height 350
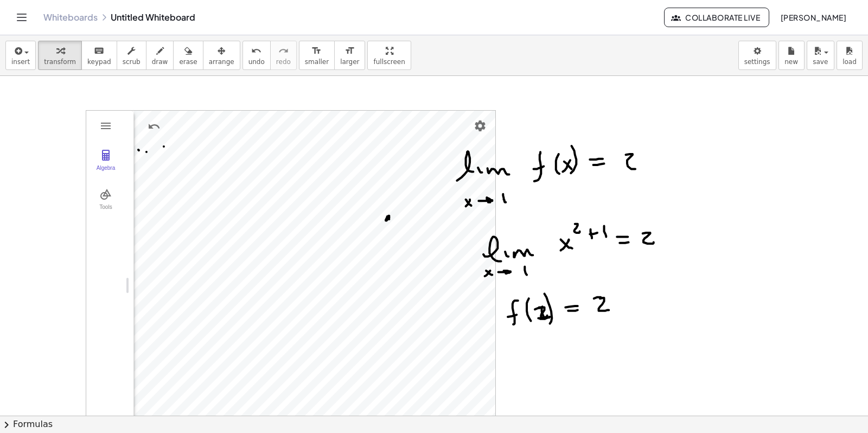
drag, startPoint x: 305, startPoint y: 212, endPoint x: 101, endPoint y: 212, distance: 203.9
click at [180, 56] on div "button" at bounding box center [188, 50] width 18 height 13
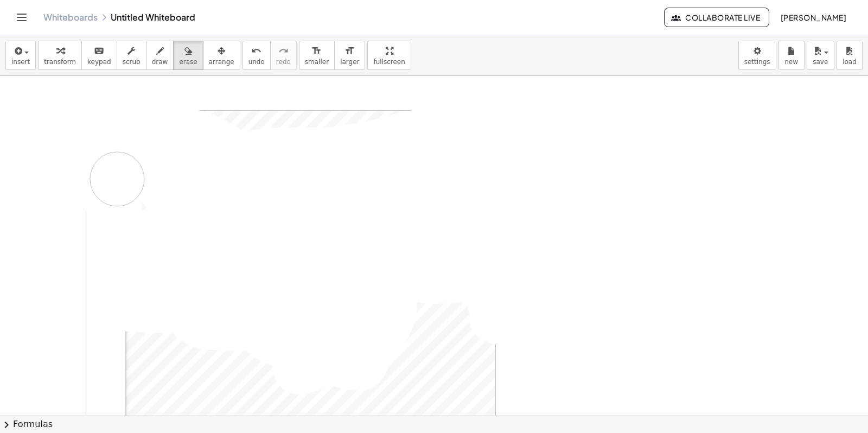
drag, startPoint x: 348, startPoint y: 172, endPoint x: 0, endPoint y: 228, distance: 352.1
click at [56, 55] on icon "button" at bounding box center [60, 50] width 8 height 13
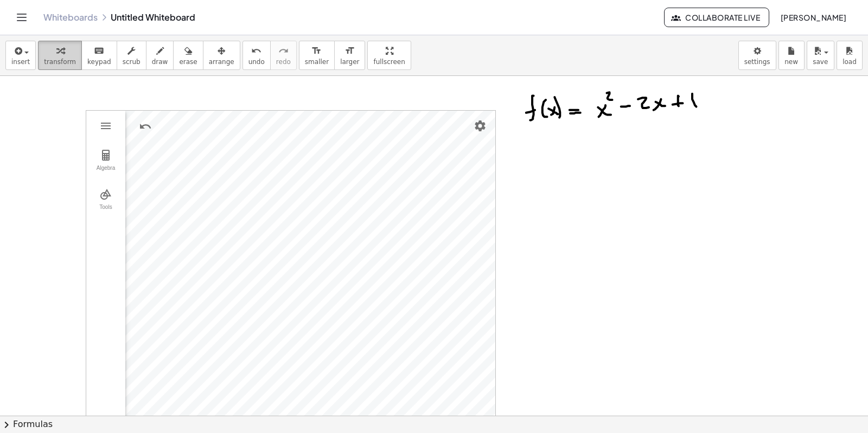
click at [60, 53] on div "button" at bounding box center [60, 50] width 32 height 13
click at [106, 158] on img "Geometry" at bounding box center [105, 155] width 13 height 13
drag, startPoint x: 299, startPoint y: 253, endPoint x: 128, endPoint y: 257, distance: 170.9
drag, startPoint x: 175, startPoint y: 57, endPoint x: 232, endPoint y: 63, distance: 56.7
click at [184, 57] on icon "button" at bounding box center [188, 50] width 8 height 13
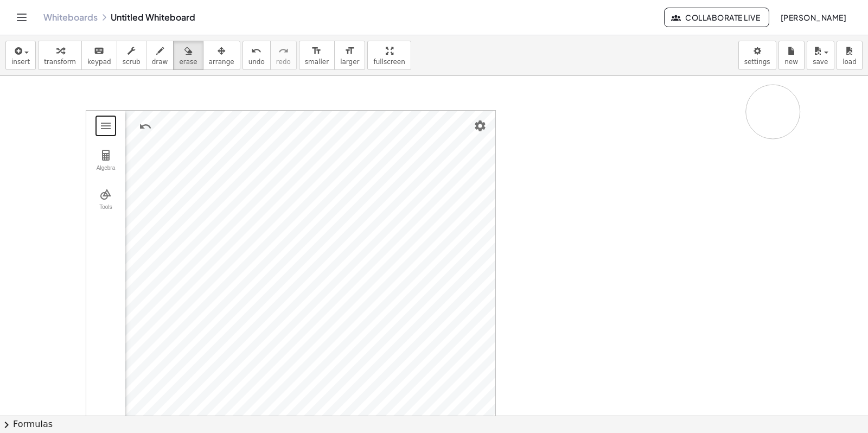
drag, startPoint x: 533, startPoint y: 111, endPoint x: 773, endPoint y: 112, distance: 239.7
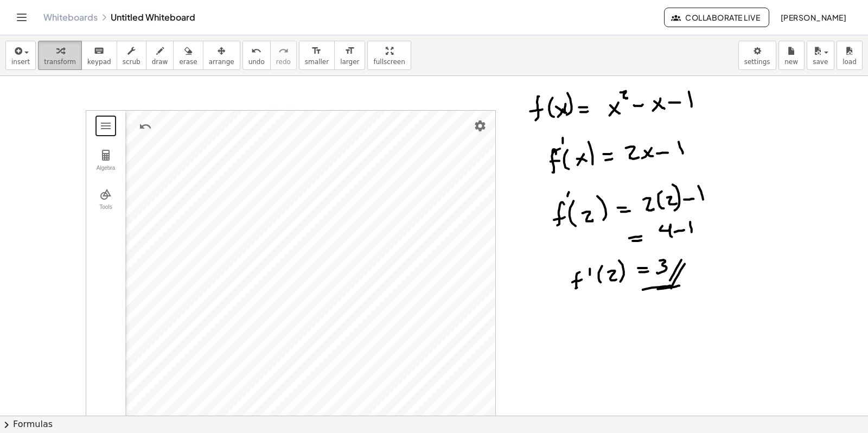
click at [56, 56] on icon "button" at bounding box center [60, 50] width 8 height 13
drag, startPoint x: 674, startPoint y: 282, endPoint x: 701, endPoint y: 229, distance: 59.4
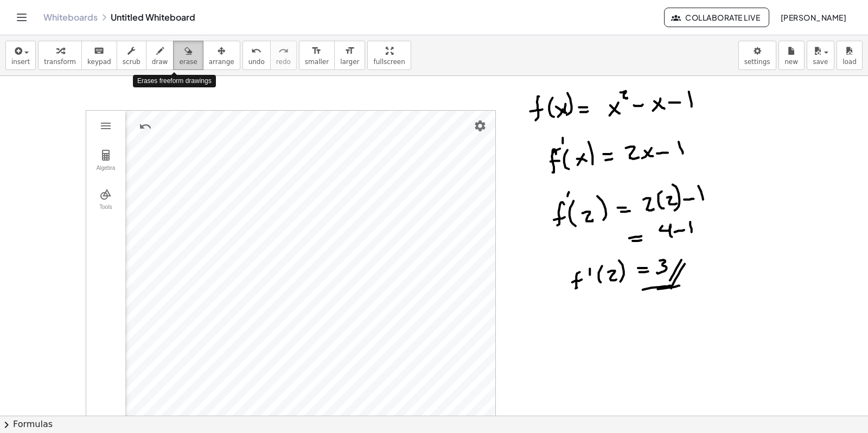
click at [184, 57] on icon "button" at bounding box center [188, 50] width 8 height 13
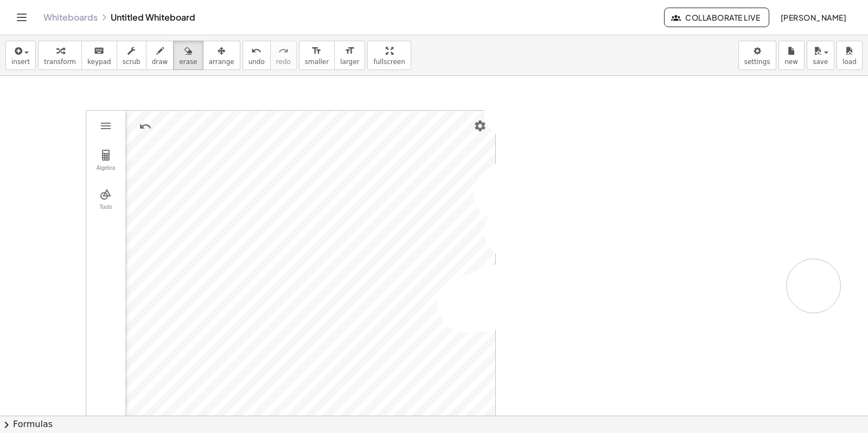
drag, startPoint x: 548, startPoint y: 114, endPoint x: 867, endPoint y: 325, distance: 382.4
click at [867, 313] on div "GeoGebra Geometry Clear All Open Save online Save to your computer Share Export…" at bounding box center [434, 246] width 868 height 340
click at [91, 60] on span "keypad" at bounding box center [99, 62] width 24 height 8
click at [55, 58] on span "transform" at bounding box center [60, 62] width 32 height 8
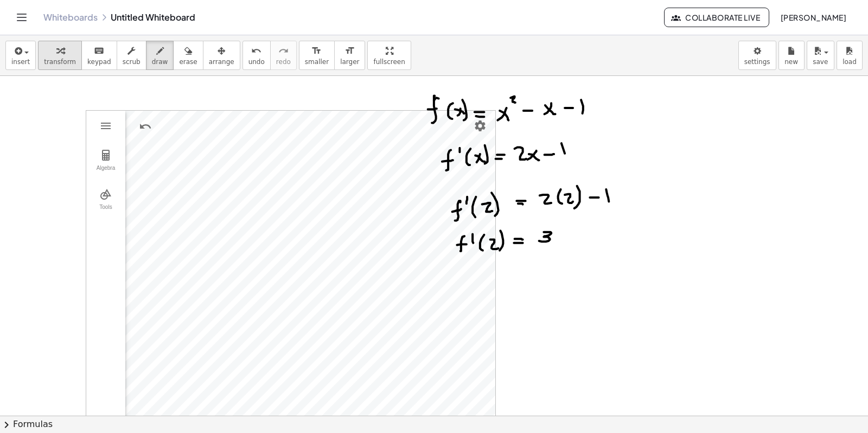
click at [60, 58] on span "transform" at bounding box center [60, 62] width 32 height 8
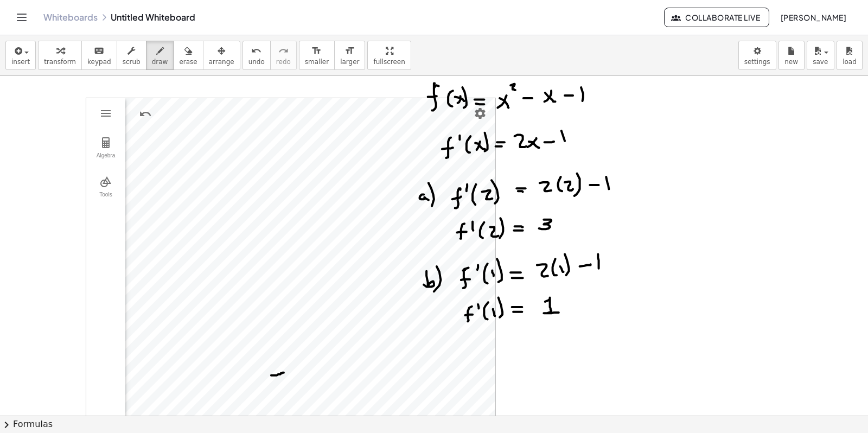
drag, startPoint x: 271, startPoint y: 375, endPoint x: 284, endPoint y: 373, distance: 12.8
click at [284, 373] on div at bounding box center [434, 402] width 868 height 679
click at [56, 52] on icon "button" at bounding box center [60, 50] width 8 height 13
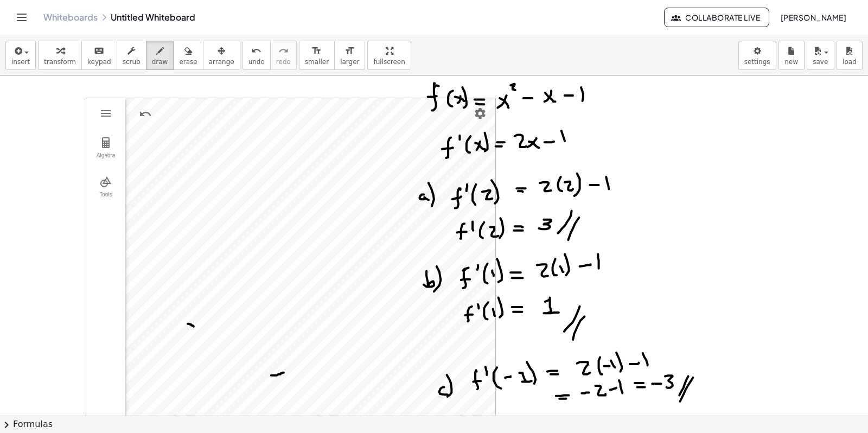
drag, startPoint x: 188, startPoint y: 324, endPoint x: 194, endPoint y: 326, distance: 6.6
click at [194, 326] on div at bounding box center [434, 402] width 868 height 679
click at [180, 55] on div "button" at bounding box center [188, 50] width 18 height 13
drag, startPoint x: 176, startPoint y: 272, endPoint x: 152, endPoint y: 307, distance: 42.1
click at [198, 331] on div at bounding box center [434, 402] width 868 height 679
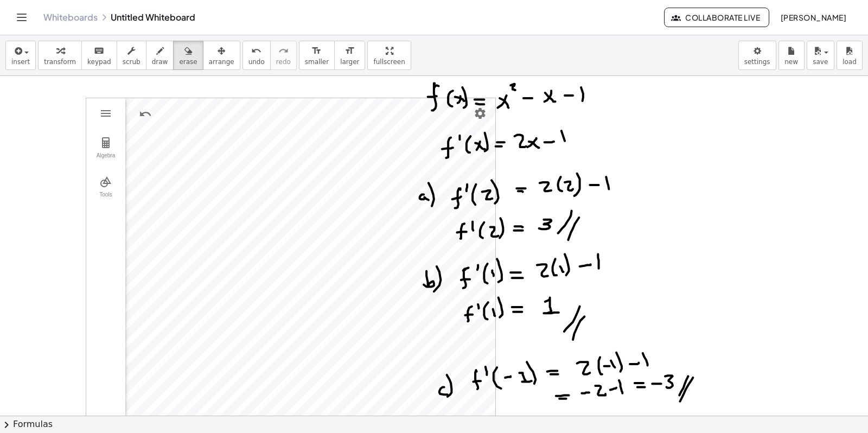
scroll to position [80, 0]
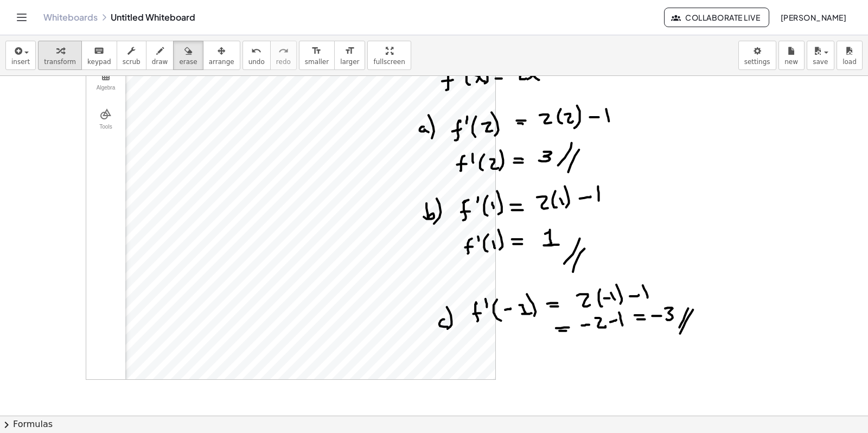
click at [60, 57] on button "transform" at bounding box center [60, 55] width 44 height 29
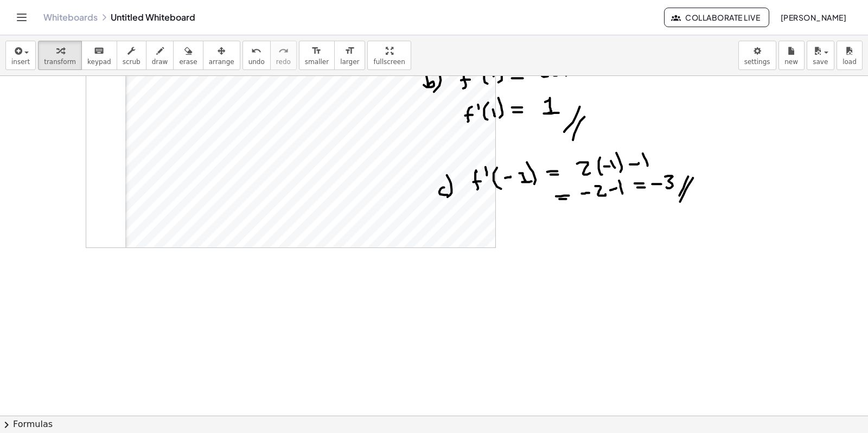
scroll to position [216, 0]
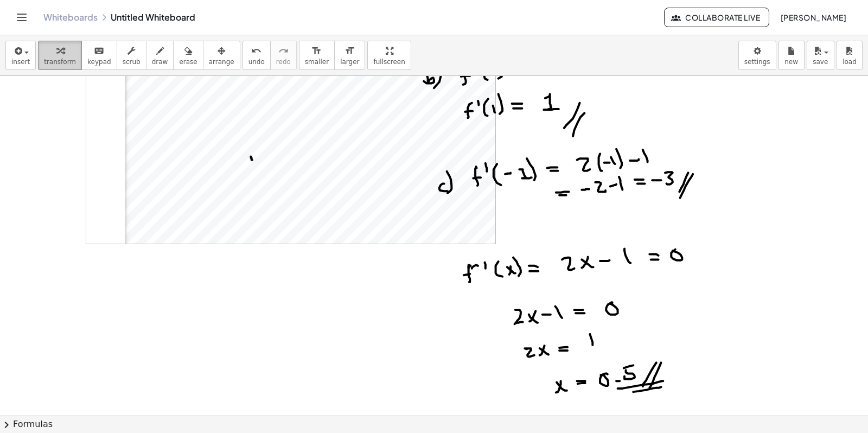
click at [56, 55] on icon "button" at bounding box center [60, 50] width 8 height 13
click at [190, 283] on div at bounding box center [434, 199] width 868 height 679
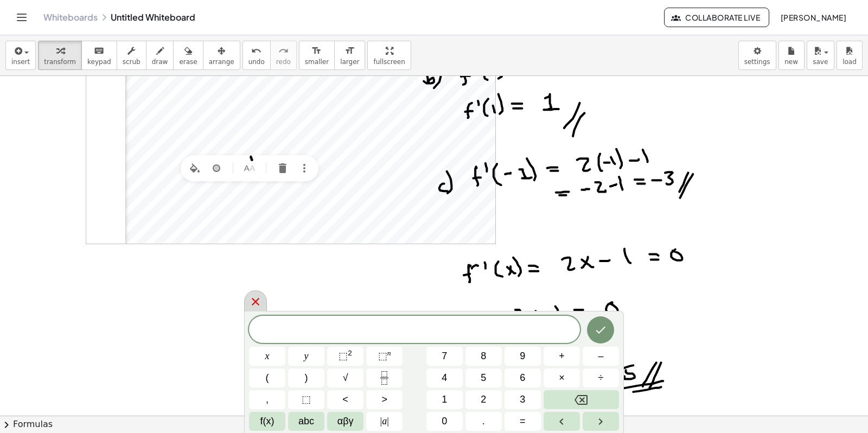
click at [256, 299] on icon at bounding box center [255, 301] width 13 height 13
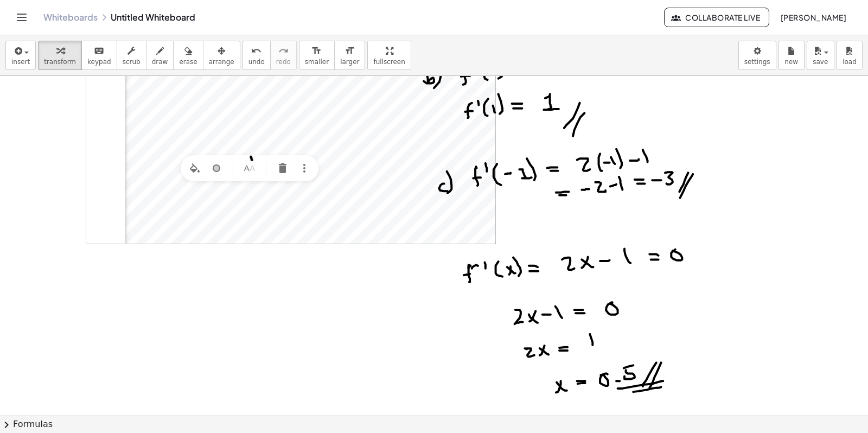
click at [150, 281] on div at bounding box center [434, 199] width 868 height 679
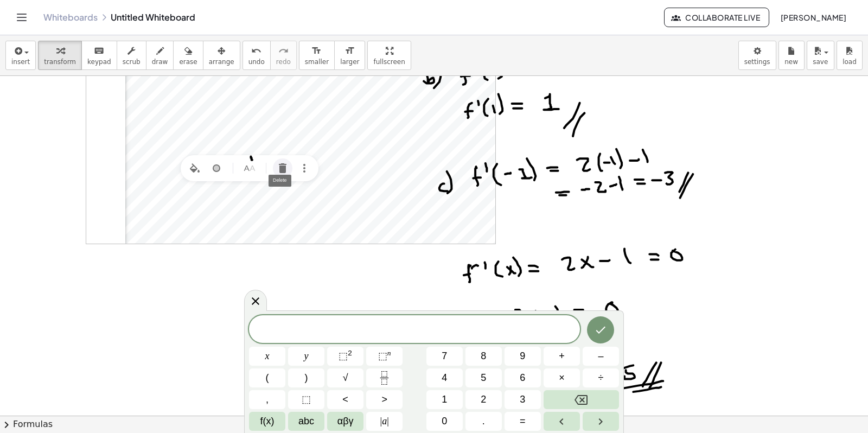
click at [286, 168] on img "Delete" at bounding box center [282, 168] width 13 height 13
click at [251, 50] on icon "undo" at bounding box center [256, 50] width 10 height 13
click at [251, 52] on icon "undo" at bounding box center [256, 50] width 10 height 13
click at [259, 297] on icon at bounding box center [255, 300] width 13 height 13
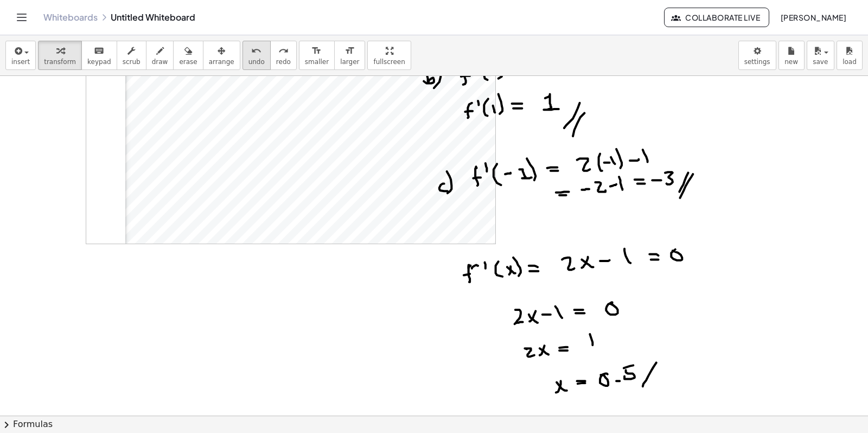
click at [248, 58] on span "undo" at bounding box center [256, 62] width 16 height 8
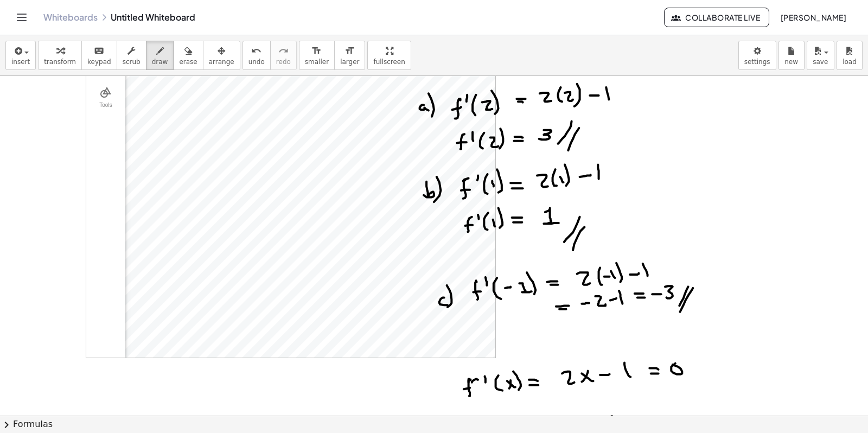
scroll to position [12, 0]
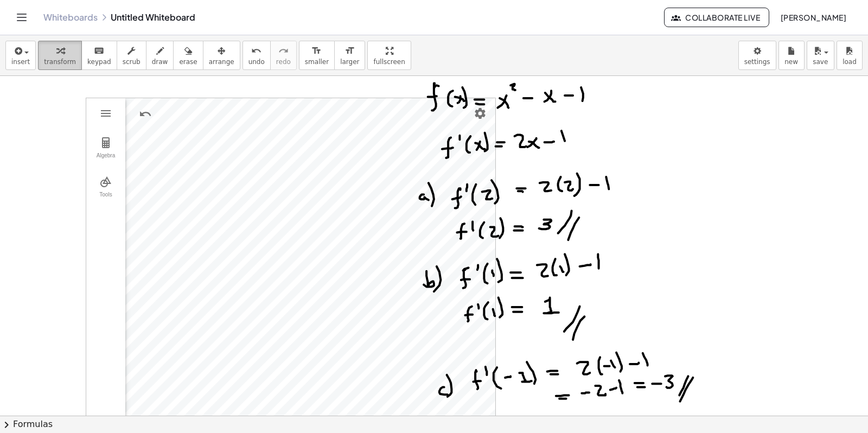
click at [56, 48] on icon "button" at bounding box center [60, 50] width 8 height 13
click at [251, 55] on icon "undo" at bounding box center [256, 50] width 10 height 13
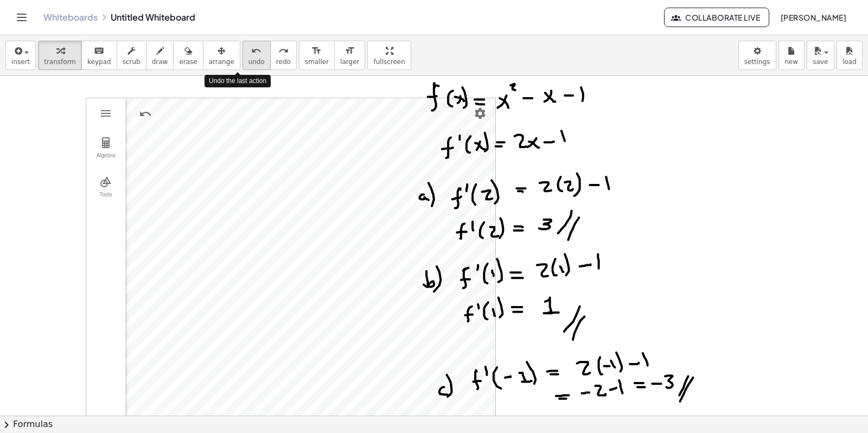
click at [251, 55] on icon "undo" at bounding box center [256, 50] width 10 height 13
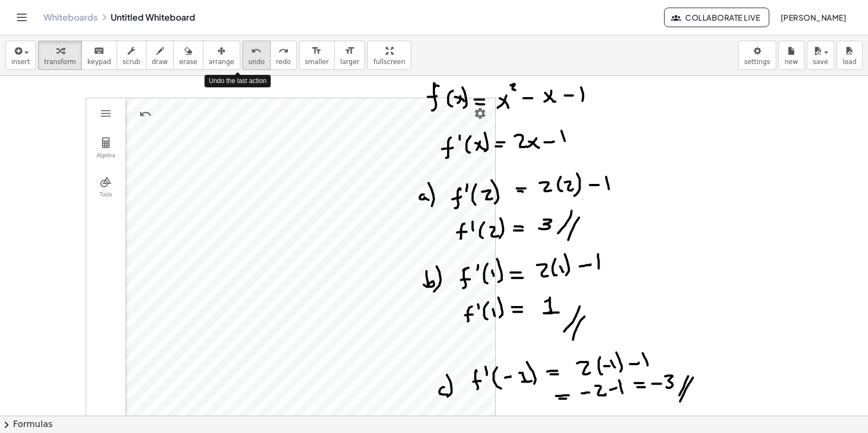
click at [251, 55] on icon "undo" at bounding box center [256, 50] width 10 height 13
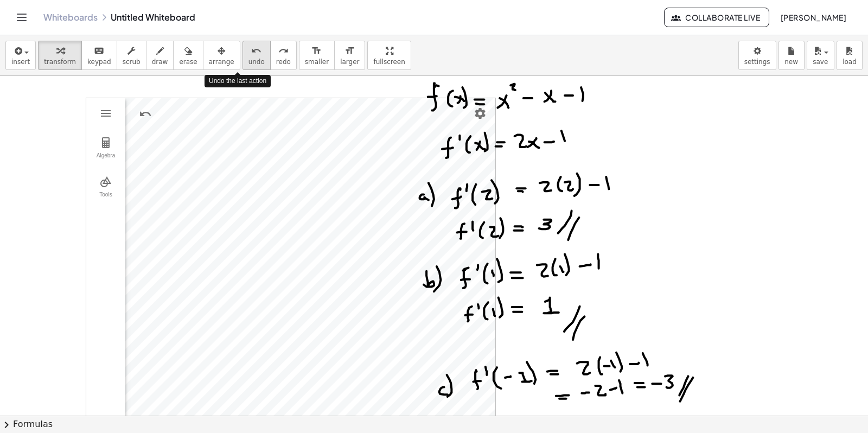
click at [251, 55] on icon "undo" at bounding box center [256, 50] width 10 height 13
click at [251, 56] on icon "undo" at bounding box center [256, 50] width 10 height 13
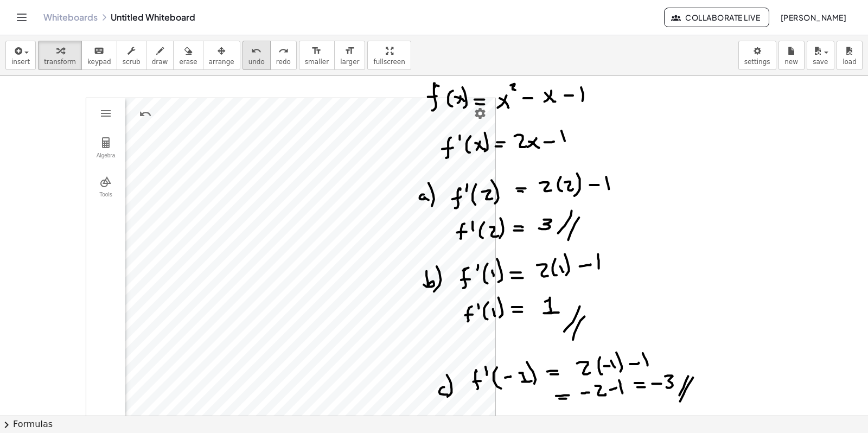
click at [251, 56] on icon "undo" at bounding box center [256, 50] width 10 height 13
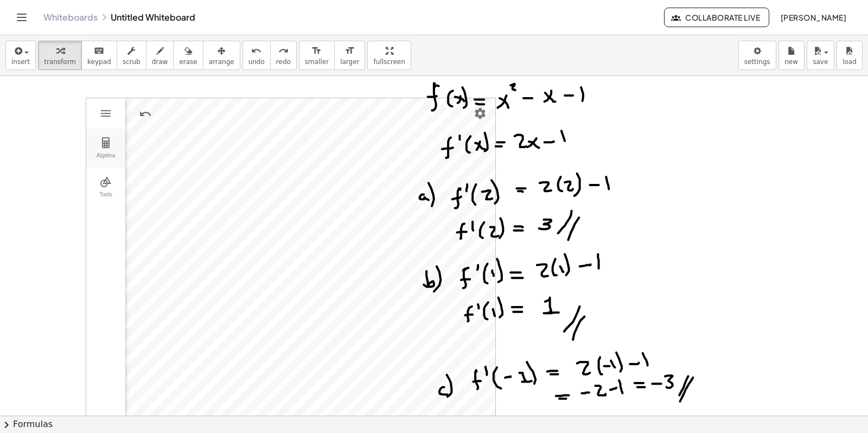
click at [106, 148] on img "Geometry" at bounding box center [105, 142] width 13 height 13
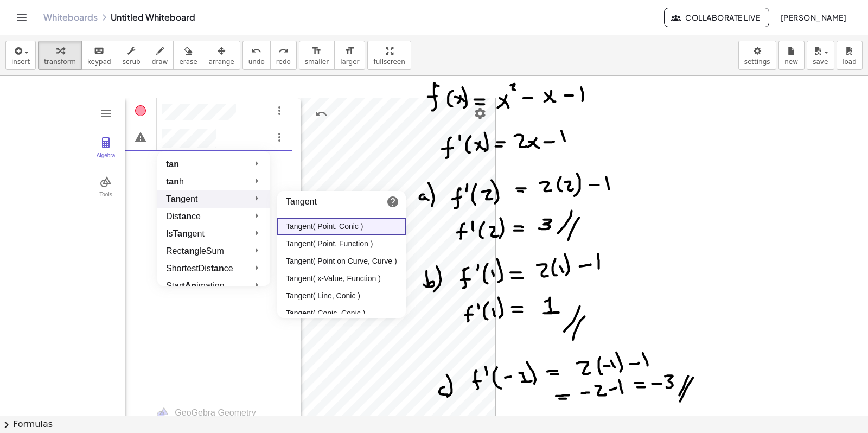
click at [188, 203] on span "Tan gent" at bounding box center [181, 198] width 31 height 9
click at [190, 196] on span "Tan gent" at bounding box center [181, 198] width 31 height 9
click at [310, 240] on li "Tangent( Point, Function )" at bounding box center [341, 243] width 129 height 17
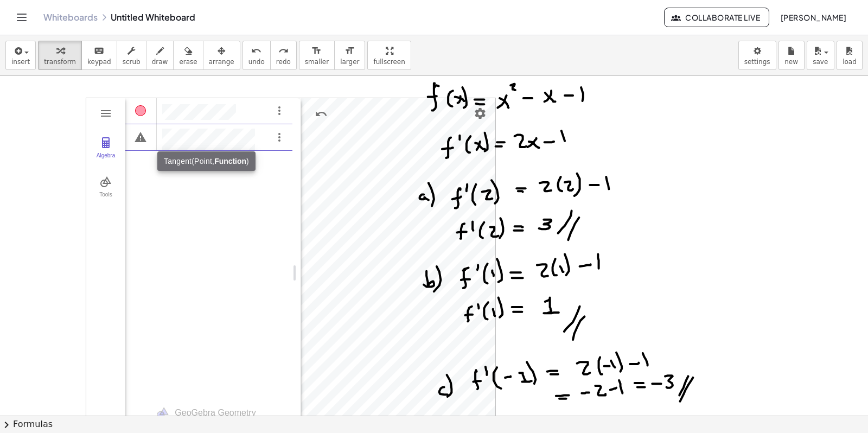
click at [201, 221] on div "Algebra" at bounding box center [208, 243] width 167 height 293
click at [278, 140] on img "Options" at bounding box center [279, 137] width 13 height 13
click at [131, 212] on div "Algebra" at bounding box center [208, 243] width 167 height 293
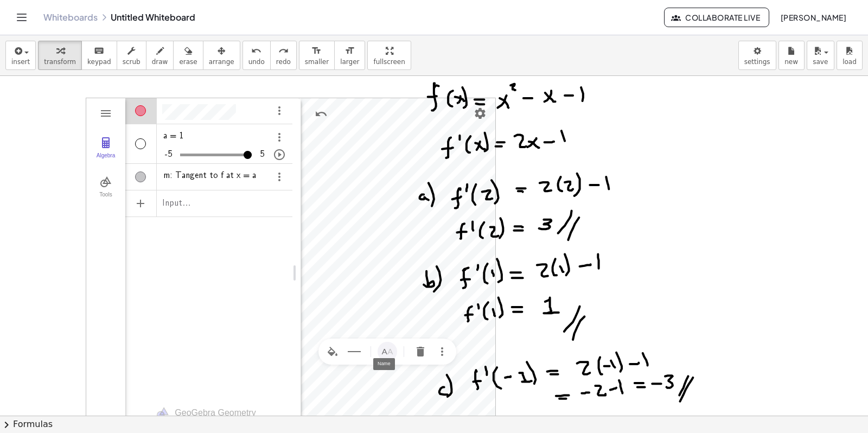
drag, startPoint x: 386, startPoint y: 353, endPoint x: 394, endPoint y: 346, distance: 10.4
click at [394, 346] on img "Name" at bounding box center [387, 351] width 13 height 13
click at [58, 53] on icon "button" at bounding box center [60, 50] width 8 height 13
drag, startPoint x: 375, startPoint y: 342, endPoint x: 396, endPoint y: 341, distance: 21.8
click at [391, 326] on div "GeoGebra Geometry Clear All Open Save online Save to your computer Share Export…" at bounding box center [291, 273] width 410 height 350
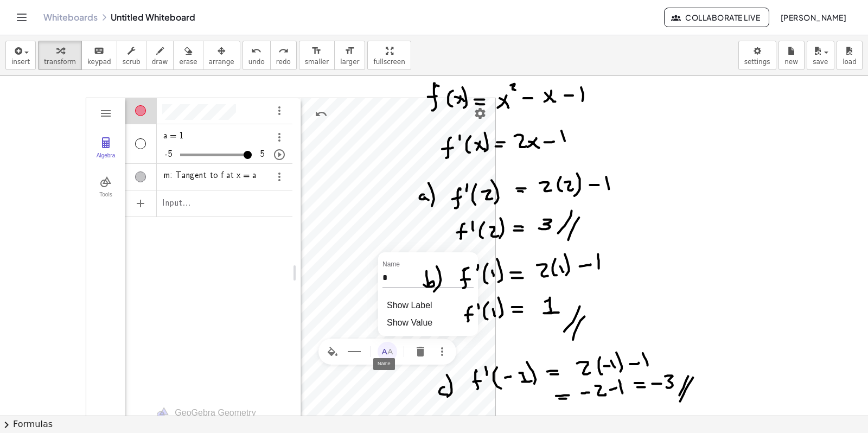
drag, startPoint x: 411, startPoint y: 348, endPoint x: 383, endPoint y: 356, distance: 28.5
click at [383, 356] on div "Geometry" at bounding box center [387, 351] width 138 height 26
click at [418, 351] on img "Delete" at bounding box center [420, 351] width 13 height 13
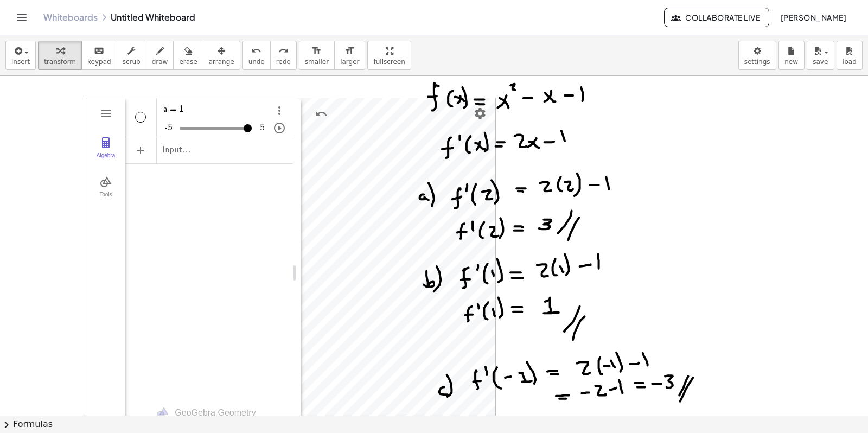
scroll to position [0, 0]
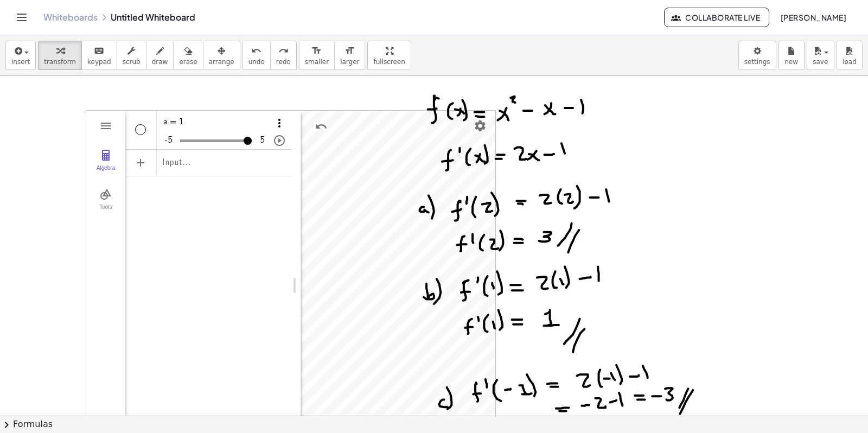
click at [282, 121] on img "Options" at bounding box center [279, 123] width 13 height 13
click at [300, 158] on li "Delete" at bounding box center [329, 160] width 113 height 17
click at [104, 196] on img "Geometry" at bounding box center [105, 194] width 13 height 13
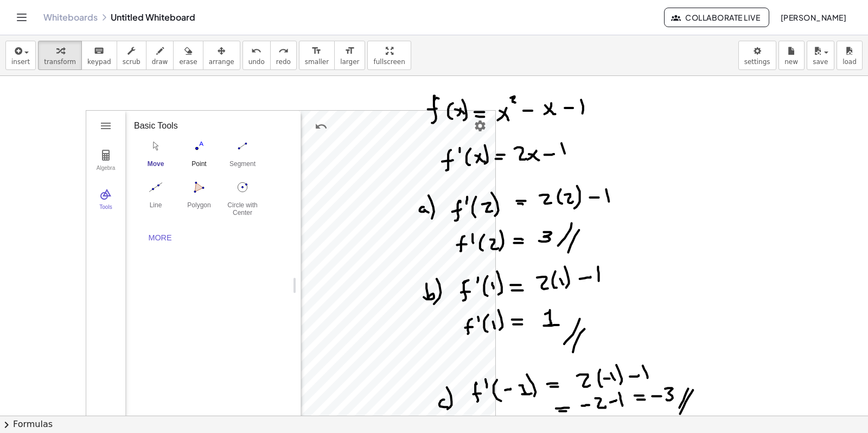
click at [193, 146] on img "Point. Select position or line, function, or curve" at bounding box center [198, 145] width 43 height 17
click at [155, 148] on img "Move. Drag or select object" at bounding box center [155, 145] width 43 height 17
drag, startPoint x: 299, startPoint y: 257, endPoint x: 133, endPoint y: 255, distance: 165.4
click at [106, 155] on img "Geometry" at bounding box center [105, 155] width 13 height 13
click at [144, 126] on div "Algebra" at bounding box center [140, 123] width 11 height 11
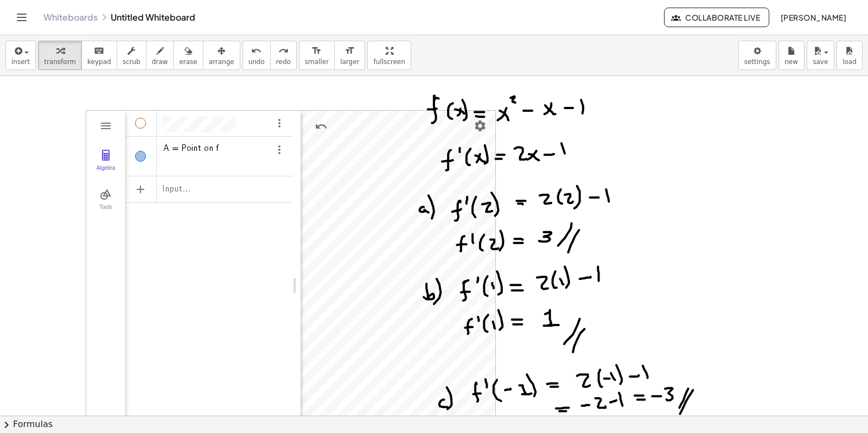
click at [144, 126] on div "Algebra" at bounding box center [140, 123] width 11 height 11
click at [277, 125] on img "Options" at bounding box center [279, 123] width 13 height 13
click at [294, 175] on li "Settings" at bounding box center [329, 177] width 113 height 17
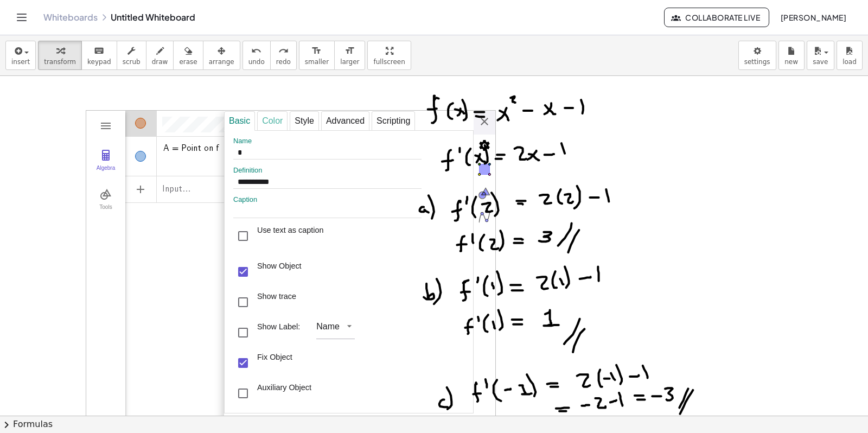
click at [272, 117] on div "Color" at bounding box center [272, 121] width 30 height 20
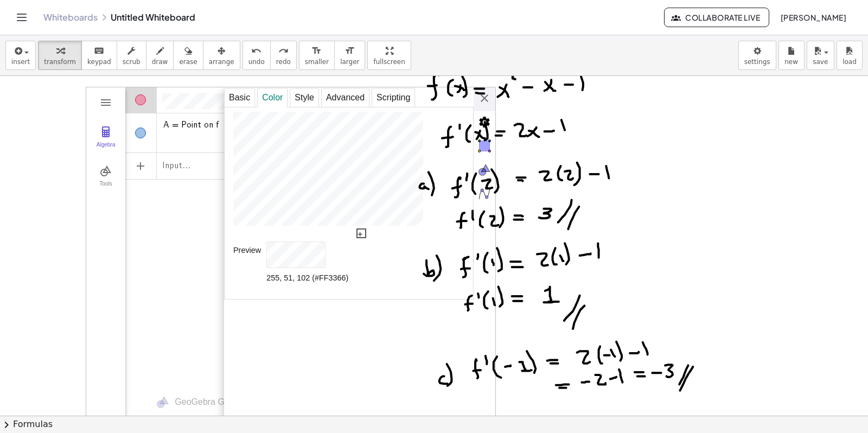
scroll to position [0, 0]
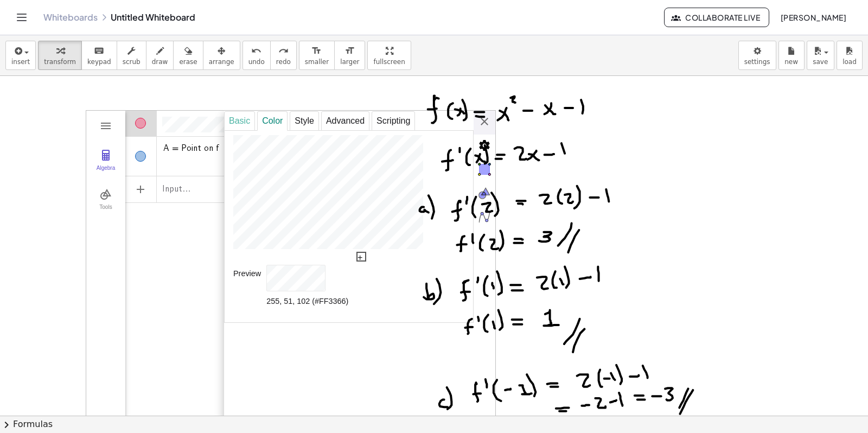
click at [236, 118] on div "Basic" at bounding box center [239, 121] width 31 height 20
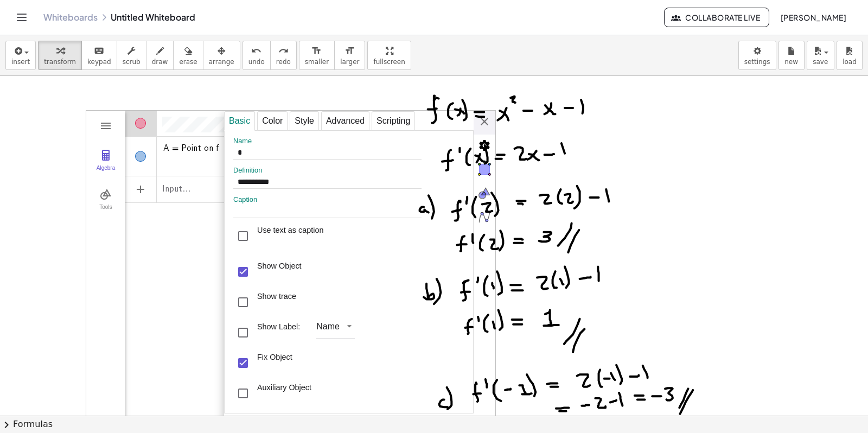
click at [190, 239] on div "A = Point on f Input…" at bounding box center [208, 256] width 167 height 293
click at [382, 120] on div "Scripting" at bounding box center [393, 121] width 43 height 20
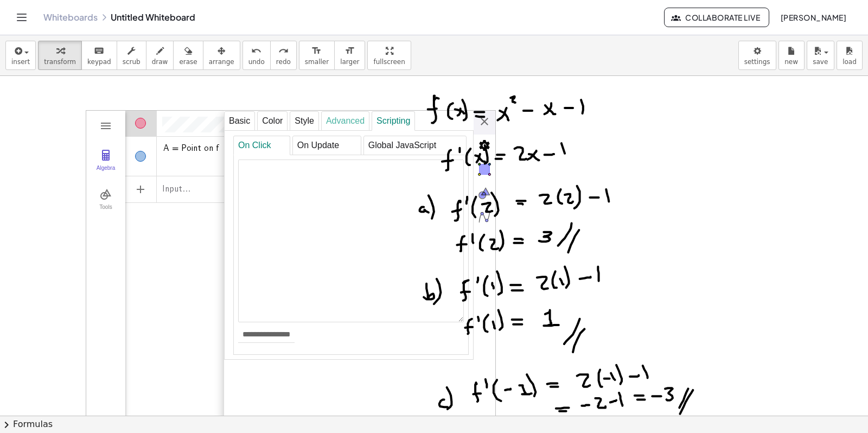
click at [331, 120] on div "Advanced" at bounding box center [345, 121] width 48 height 20
select select "***"
select select "Geometry"
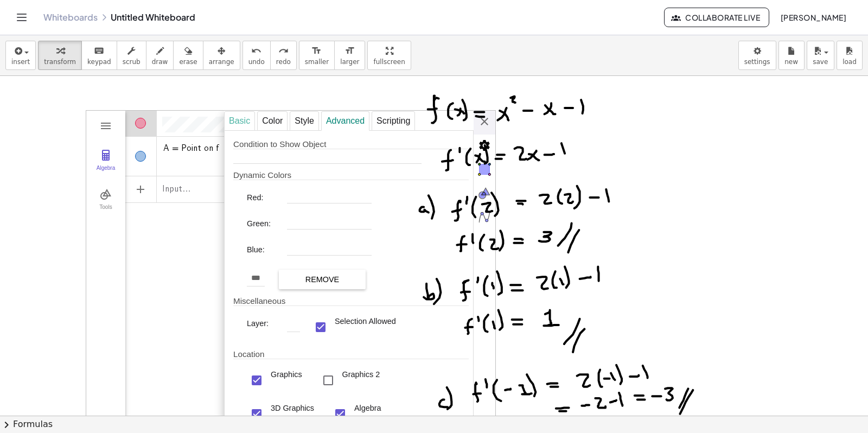
click at [250, 116] on div "Basic" at bounding box center [239, 121] width 31 height 20
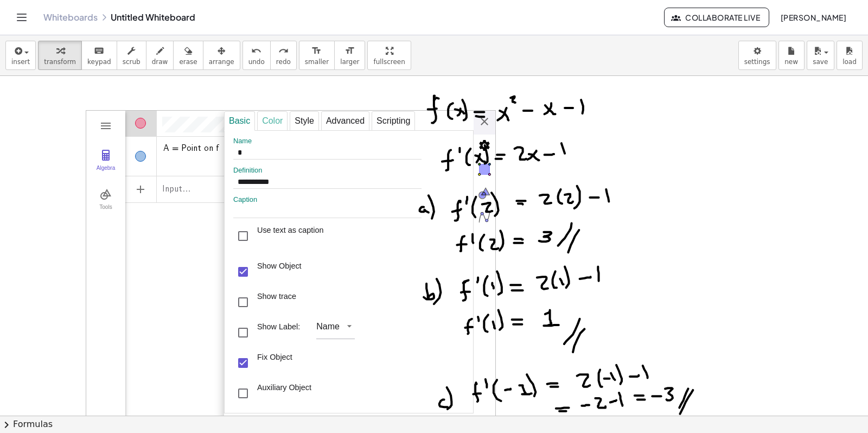
click at [270, 117] on div "Color" at bounding box center [272, 121] width 30 height 20
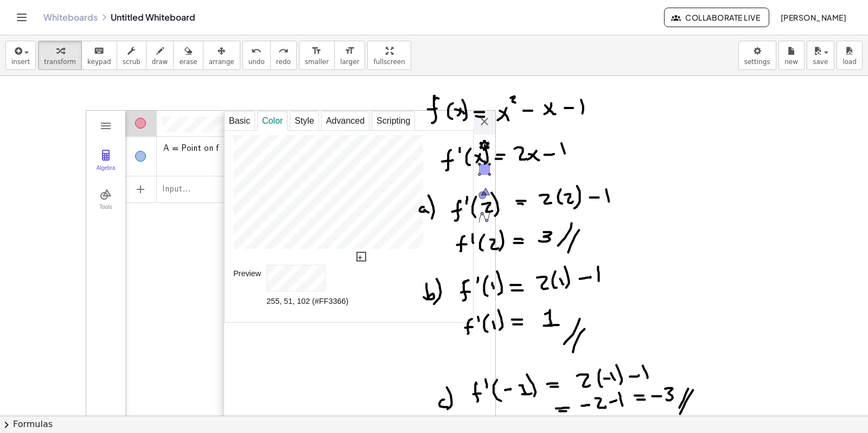
click at [188, 237] on div "A = Point on f Input…" at bounding box center [208, 256] width 167 height 293
click at [180, 316] on div "A = Point on f" at bounding box center [208, 256] width 167 height 293
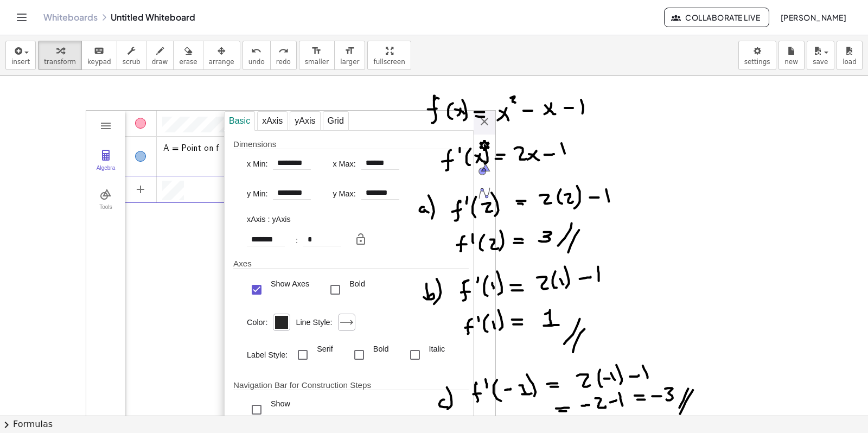
click at [191, 185] on div "Algebra" at bounding box center [208, 189] width 167 height 26
click at [180, 245] on div "A = Point on f" at bounding box center [208, 256] width 167 height 293
click at [204, 239] on div "A = Point on f Input…" at bounding box center [208, 256] width 167 height 293
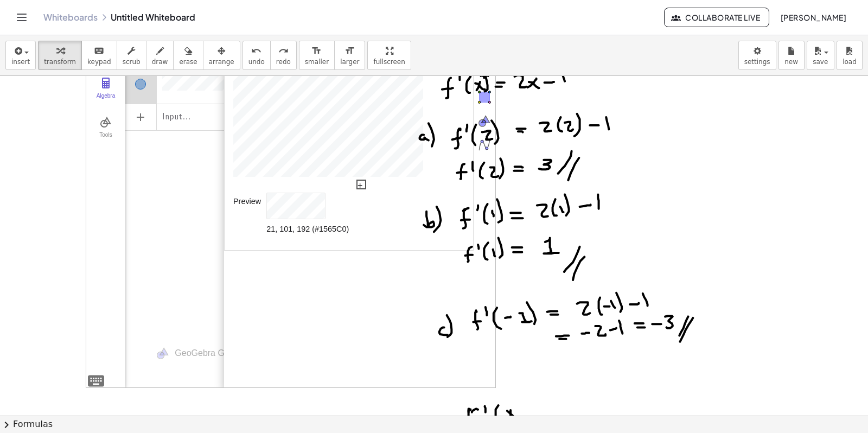
scroll to position [136, 0]
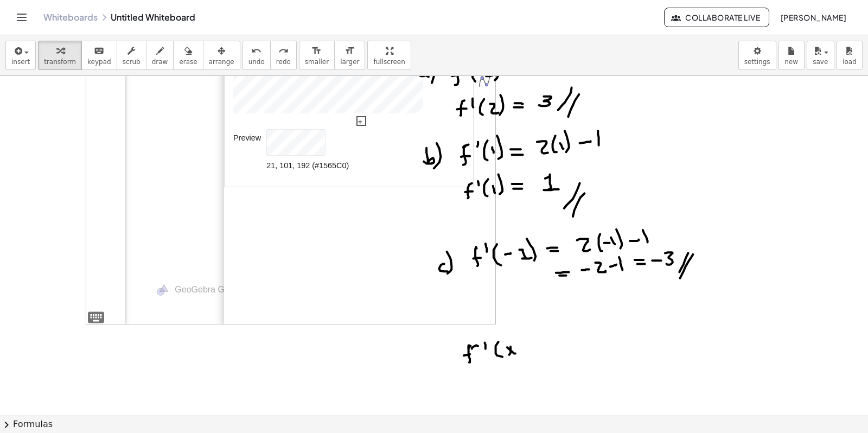
click at [468, 175] on div "Preview 21, 101, 192 (#1565C0)" at bounding box center [350, 151] width 235 height 50
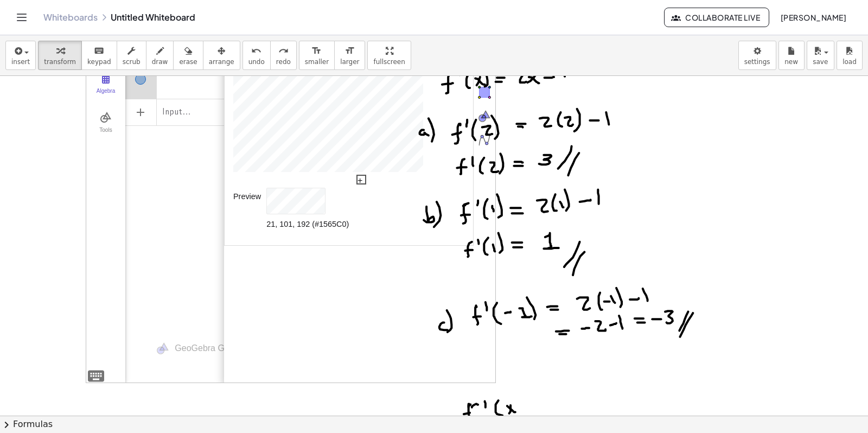
scroll to position [0, 0]
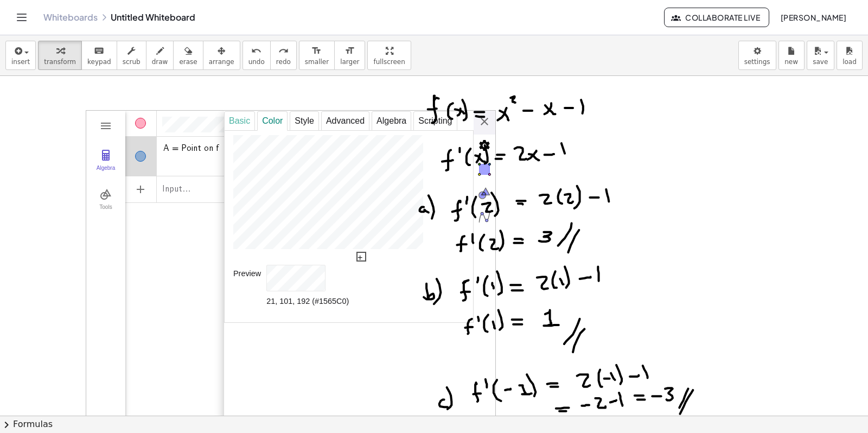
click at [240, 120] on div "Basic" at bounding box center [239, 121] width 31 height 20
type input "*"
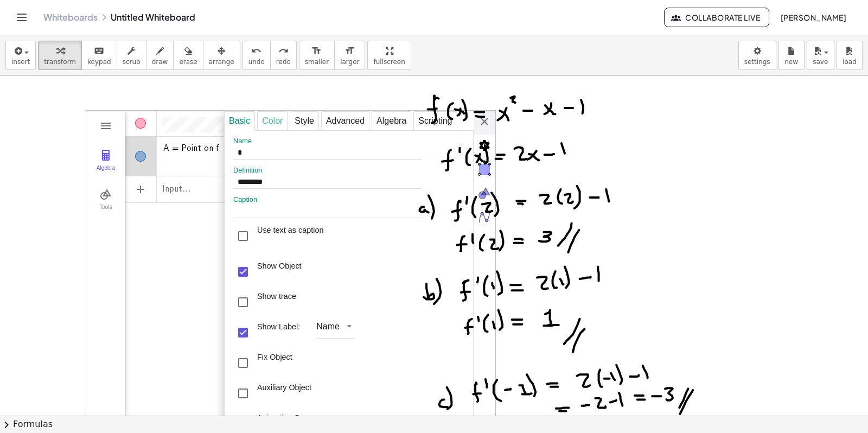
click at [277, 121] on div "Color" at bounding box center [272, 121] width 30 height 20
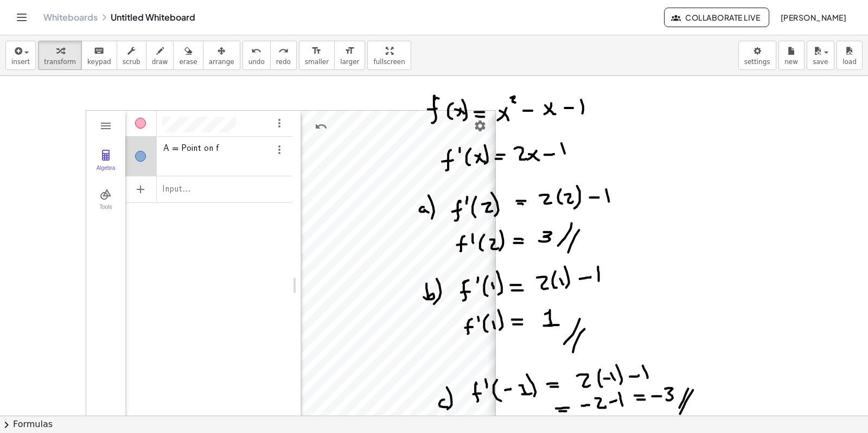
click at [495, 121] on div "**********" at bounding box center [630, 286] width 271 height 350
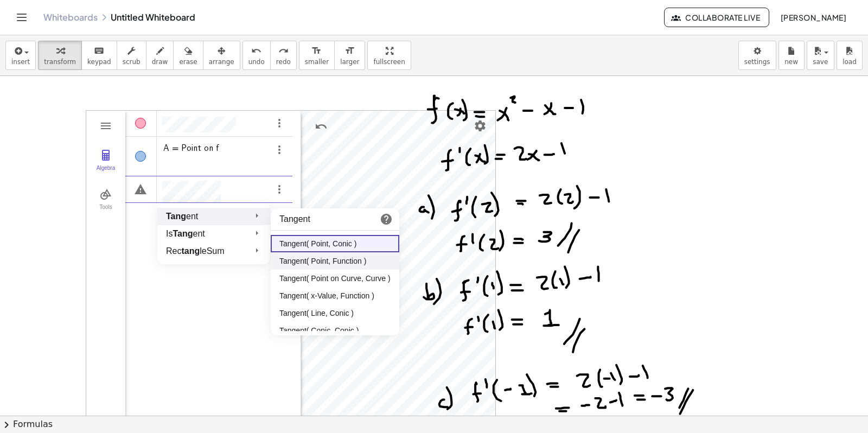
click at [310, 261] on li "Tangent( Point, Function )" at bounding box center [335, 260] width 129 height 17
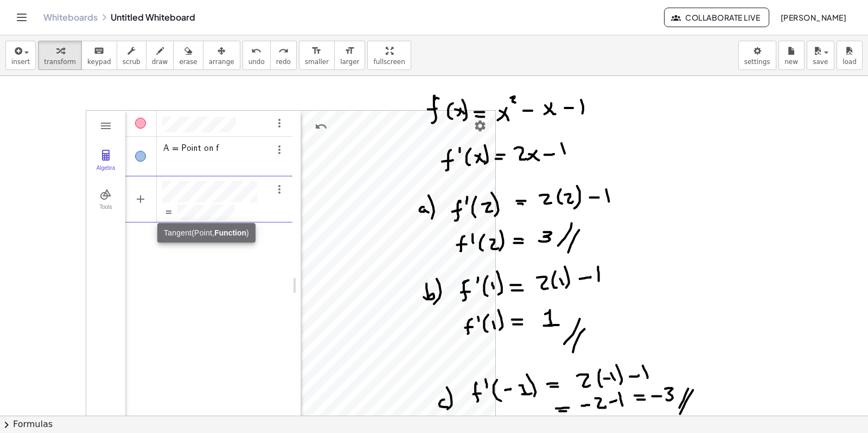
click at [221, 274] on div "A = Point on f" at bounding box center [208, 256] width 167 height 293
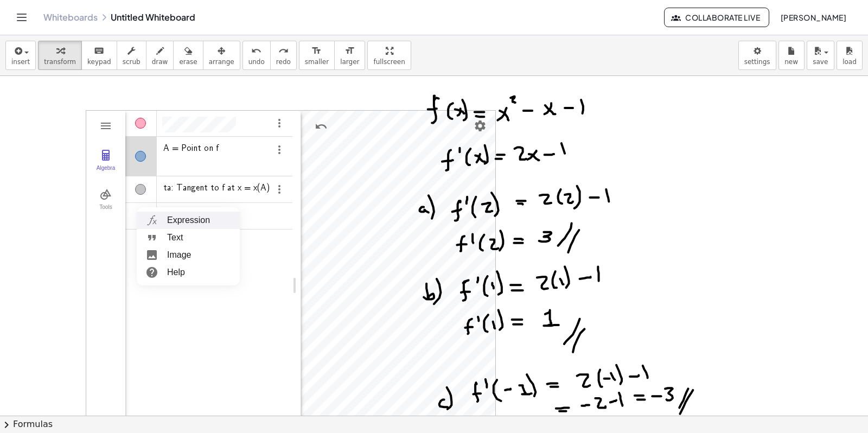
click at [194, 217] on li "Expression" at bounding box center [188, 220] width 103 height 17
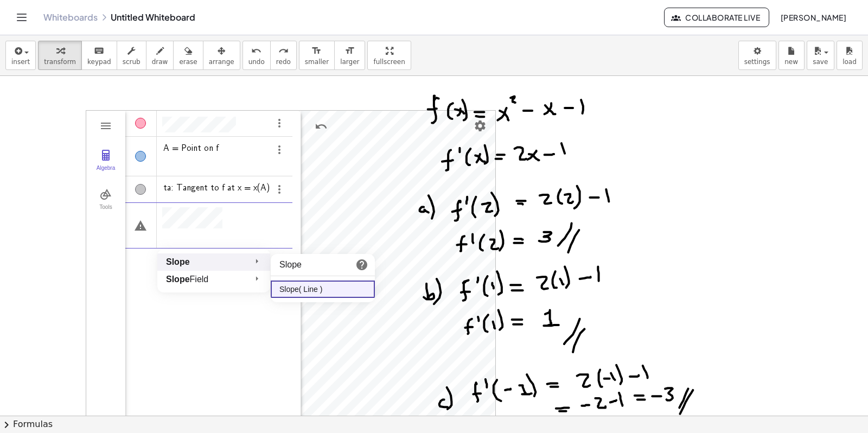
click at [287, 261] on div "Slope" at bounding box center [311, 264] width 65 height 13
click at [285, 285] on li "Slope( Line )" at bounding box center [323, 288] width 104 height 17
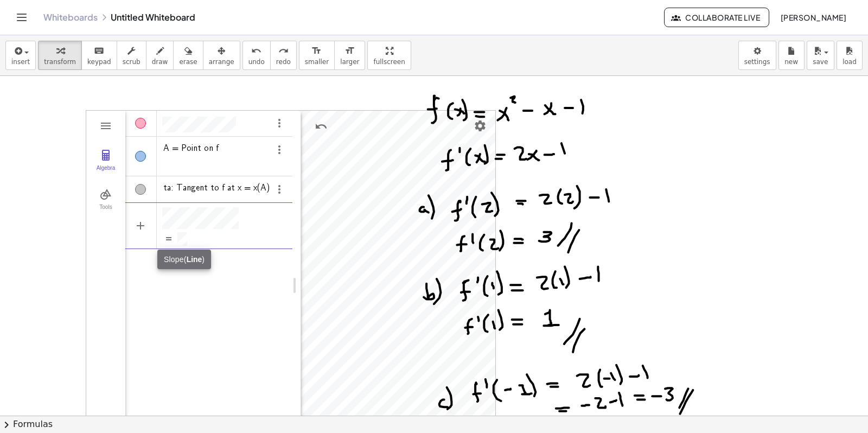
click at [227, 310] on div "A = Point on f ta: Tangent to f at x = x(A)" at bounding box center [208, 256] width 167 height 293
click at [183, 310] on div "A = Point on f ta: Tangent to f at x = x(A)" at bounding box center [208, 256] width 167 height 293
click at [725, 156] on div at bounding box center [434, 415] width 868 height 679
click at [30, 125] on div at bounding box center [434, 415] width 868 height 679
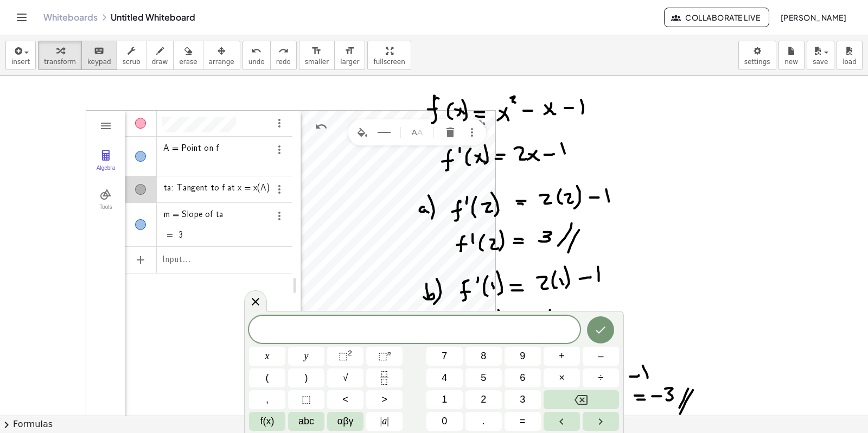
click at [92, 60] on span "keypad" at bounding box center [99, 62] width 24 height 8
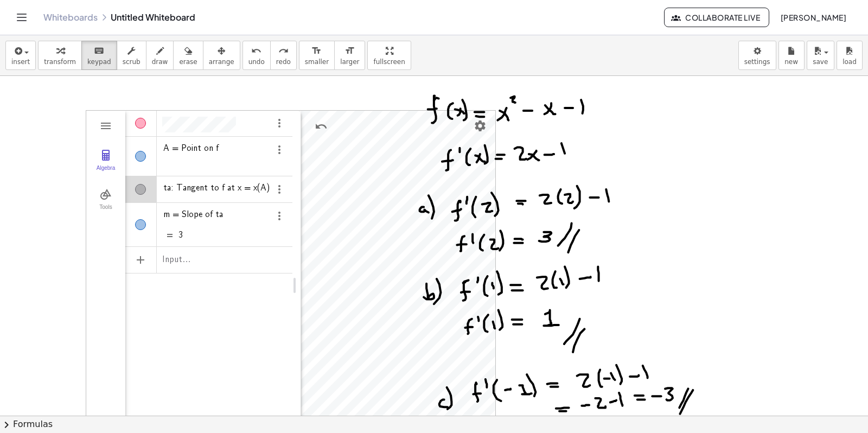
click at [293, 214] on div "Algebra Tools A = Point on f ta: Tangent to f at x = x(A) m = Slope of ta 3 Inp…" at bounding box center [290, 285] width 409 height 349
drag, startPoint x: 300, startPoint y: 196, endPoint x: 106, endPoint y: 197, distance: 194.2
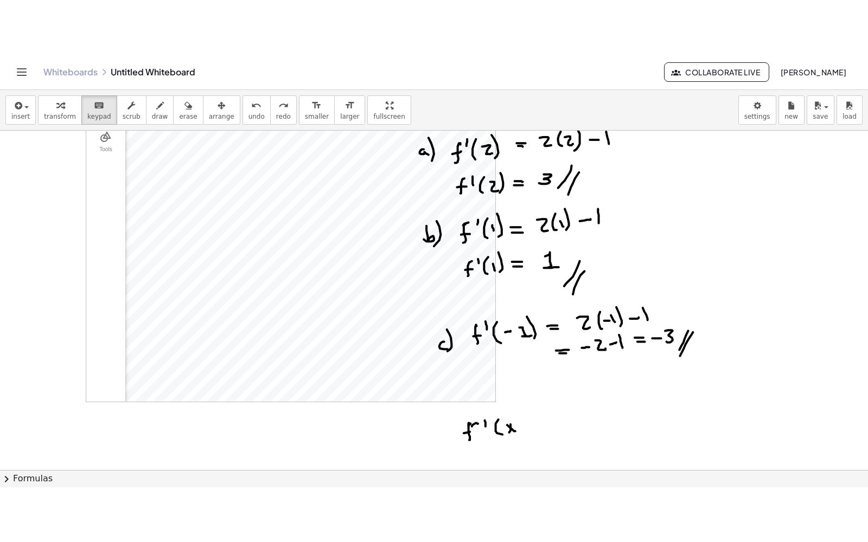
scroll to position [148, 0]
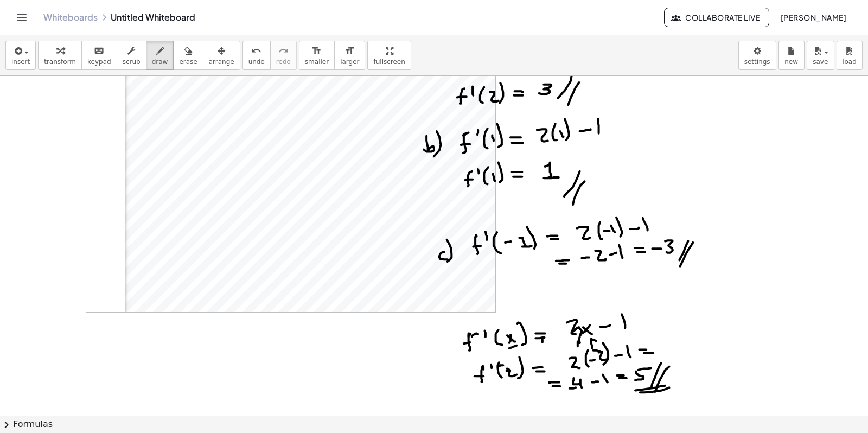
drag, startPoint x: 362, startPoint y: 47, endPoint x: 362, endPoint y: 129, distance: 81.9
click at [362, 129] on div "insert select one: Math Expression Function Text Youtube Video Graphing Geometr…" at bounding box center [434, 234] width 868 height 398
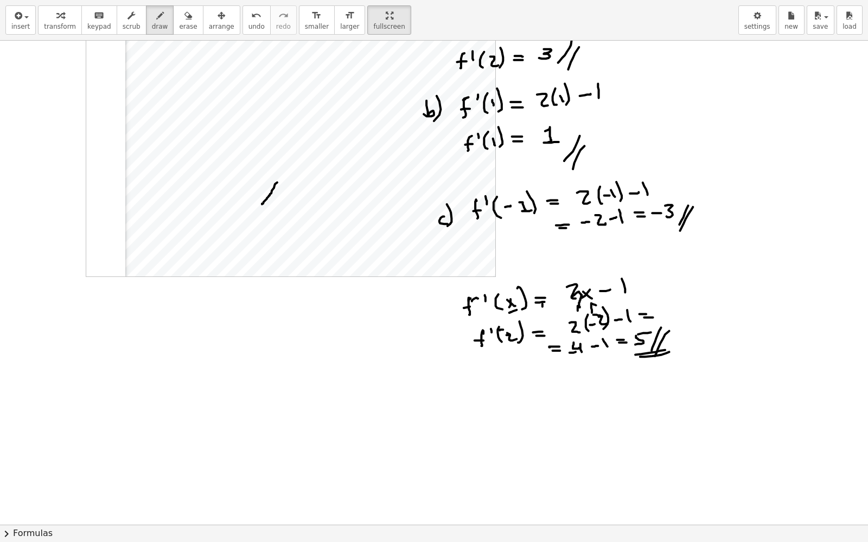
drag, startPoint x: 277, startPoint y: 183, endPoint x: 262, endPoint y: 204, distance: 26.5
click at [262, 204] on div at bounding box center [434, 377] width 868 height 969
click at [209, 19] on div "button" at bounding box center [221, 15] width 25 height 13
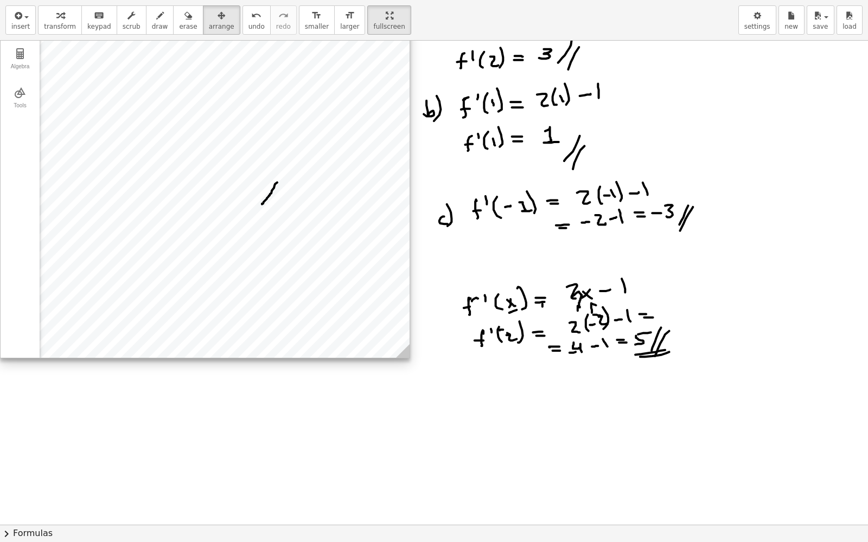
drag, startPoint x: 223, startPoint y: 107, endPoint x: 18, endPoint y: 187, distance: 220.0
click at [18, 187] on div "GeoGebra Geometry Clear All Open Save online Save to your computer Share Export…" at bounding box center [205, 184] width 410 height 350
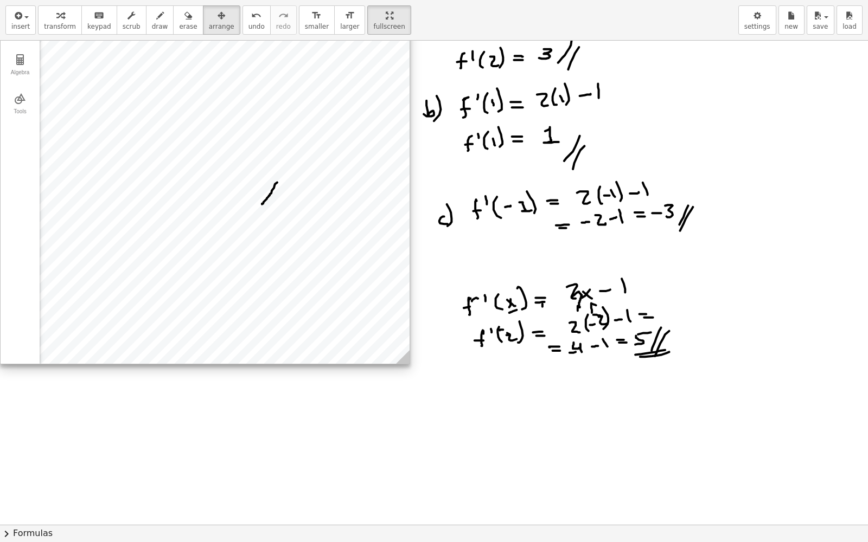
drag, startPoint x: 229, startPoint y: 209, endPoint x: 206, endPoint y: 212, distance: 23.5
click at [206, 212] on div at bounding box center [205, 189] width 409 height 349
click at [23, 110] on div "Tools" at bounding box center [20, 115] width 35 height 15
click at [114, 97] on img "Polygon. Select all vertices, then first vertex again" at bounding box center [113, 91] width 43 height 17
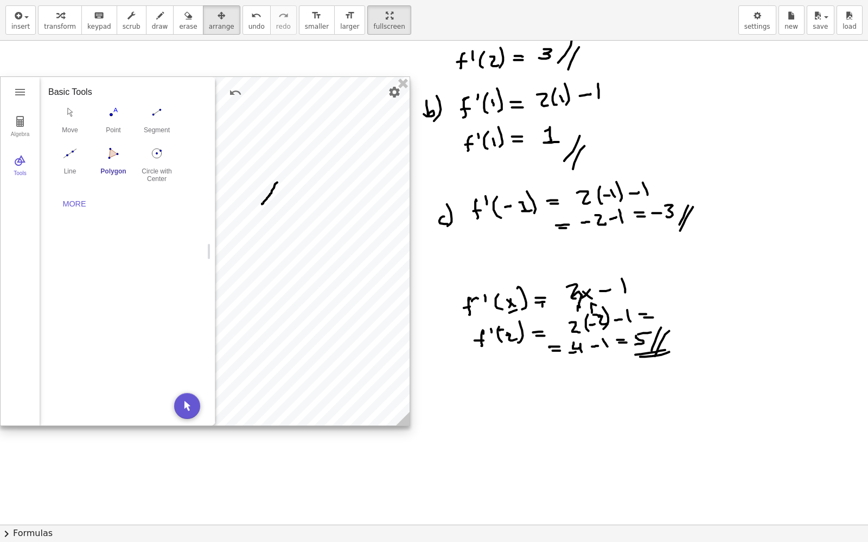
drag, startPoint x: 241, startPoint y: 201, endPoint x: 117, endPoint y: 261, distance: 138.3
click at [117, 261] on div "GeoGebra Geometry Clear All Open Save online Save to your computer Share Export…" at bounding box center [205, 251] width 410 height 350
click at [106, 160] on img "Polygon. Select all vertices, then first vertex again" at bounding box center [113, 153] width 43 height 17
click at [251, 202] on div at bounding box center [205, 251] width 409 height 349
click at [113, 150] on img "Polygon. Select all vertices, then first vertex again" at bounding box center [113, 153] width 43 height 17
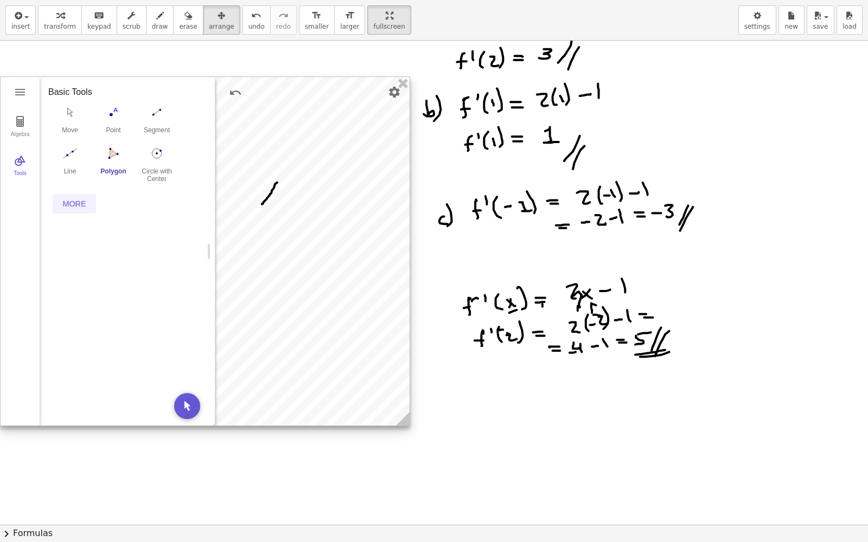
click at [68, 197] on button "More" at bounding box center [74, 204] width 43 height 20
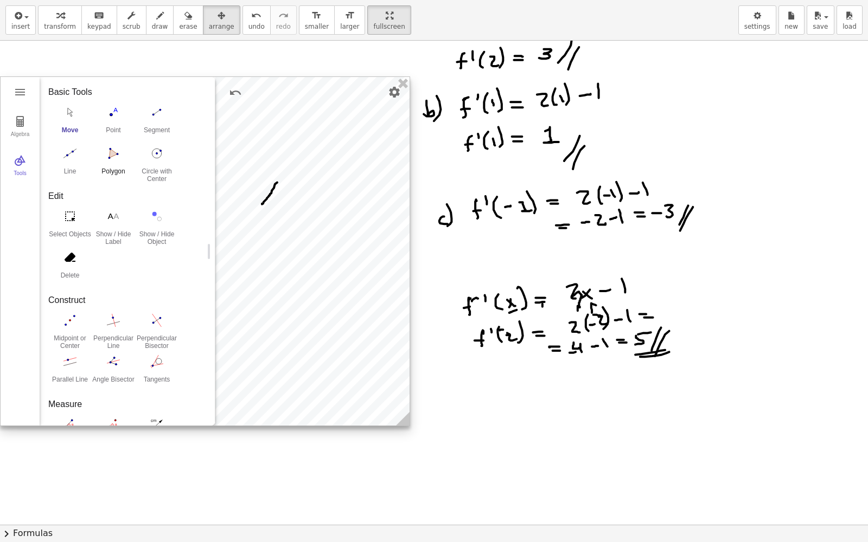
click at [111, 158] on img "Polygon. Select all vertices, then first vertex again" at bounding box center [113, 153] width 43 height 17
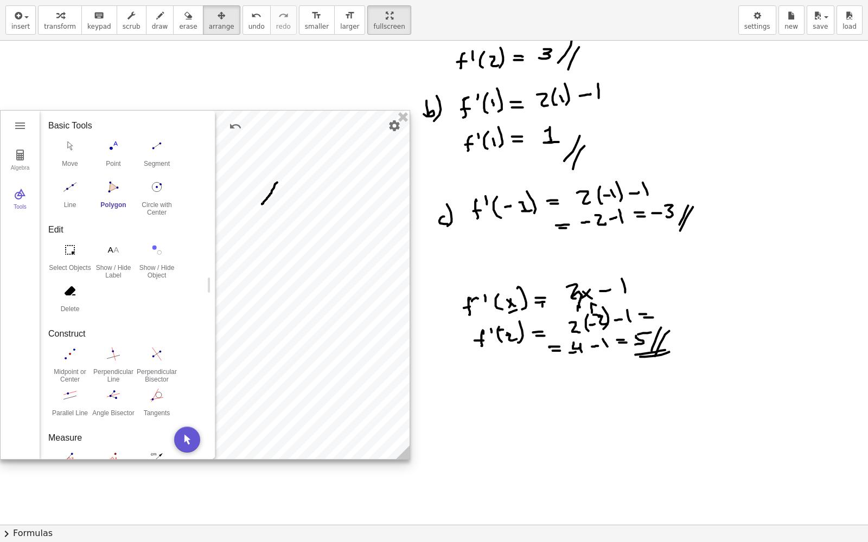
drag, startPoint x: 267, startPoint y: 245, endPoint x: 250, endPoint y: 297, distance: 54.7
click at [250, 297] on div at bounding box center [205, 285] width 409 height 349
click at [102, 152] on img "Point. Select position or line, function, or curve" at bounding box center [113, 145] width 43 height 17
click at [155, 164] on div "Segment" at bounding box center [156, 167] width 43 height 15
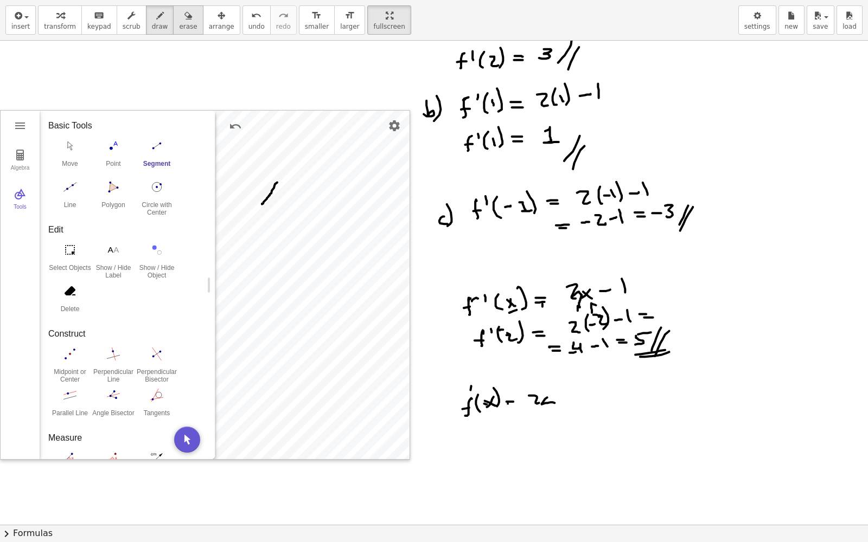
click at [184, 19] on icon "button" at bounding box center [188, 15] width 8 height 13
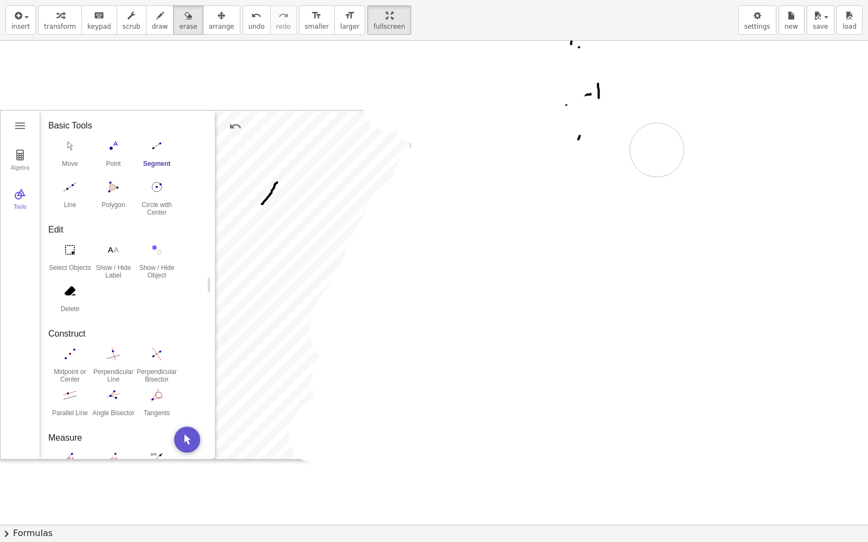
drag, startPoint x: 514, startPoint y: 78, endPoint x: 556, endPoint y: 81, distance: 42.5
click at [598, 110] on div at bounding box center [434, 377] width 868 height 969
drag, startPoint x: 556, startPoint y: 81, endPoint x: 604, endPoint y: 79, distance: 47.8
click at [582, 79] on div at bounding box center [434, 377] width 868 height 969
drag, startPoint x: 604, startPoint y: 79, endPoint x: 205, endPoint y: 78, distance: 398.6
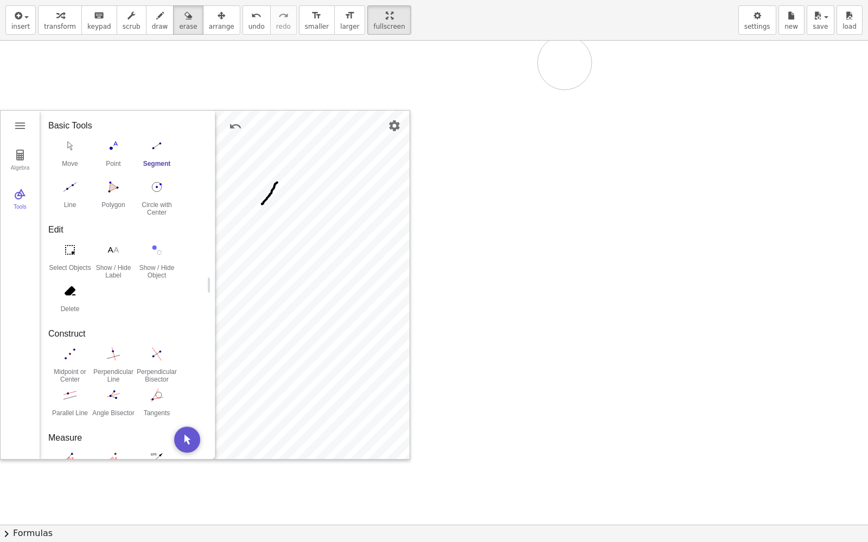
click at [472, 65] on div at bounding box center [434, 377] width 868 height 969
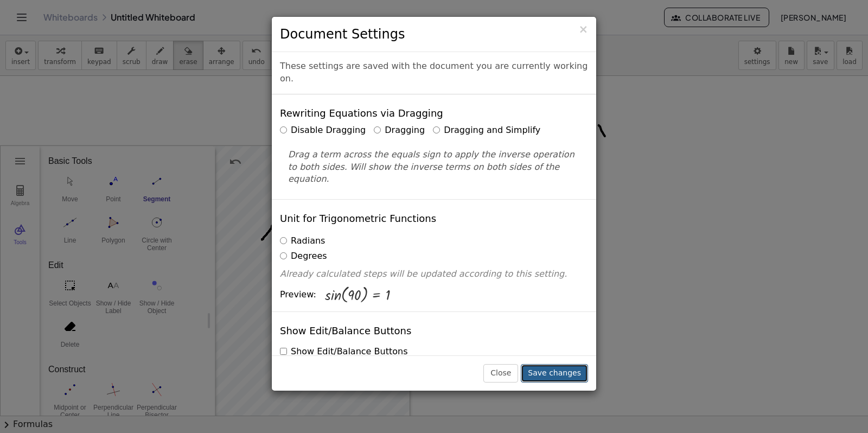
click at [552, 374] on button "Save changes" at bounding box center [554, 373] width 67 height 18
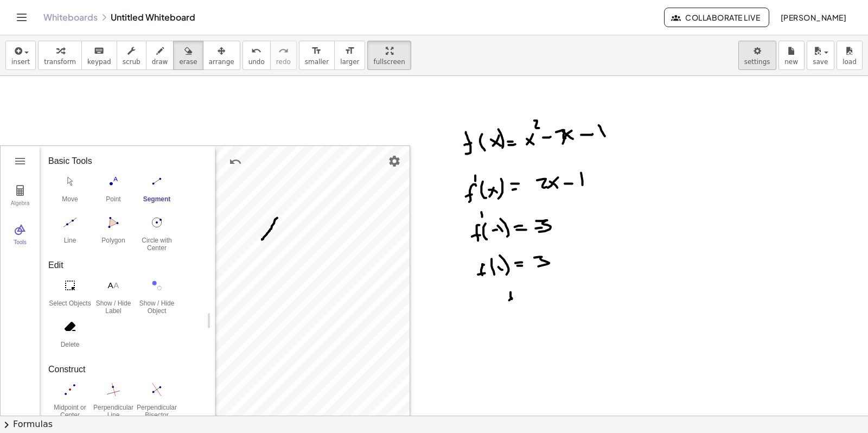
click at [758, 59] on body "Graspable Math Activities Whiteboards Classes Account v1.28.4 | Privacy policy …" at bounding box center [434, 216] width 868 height 433
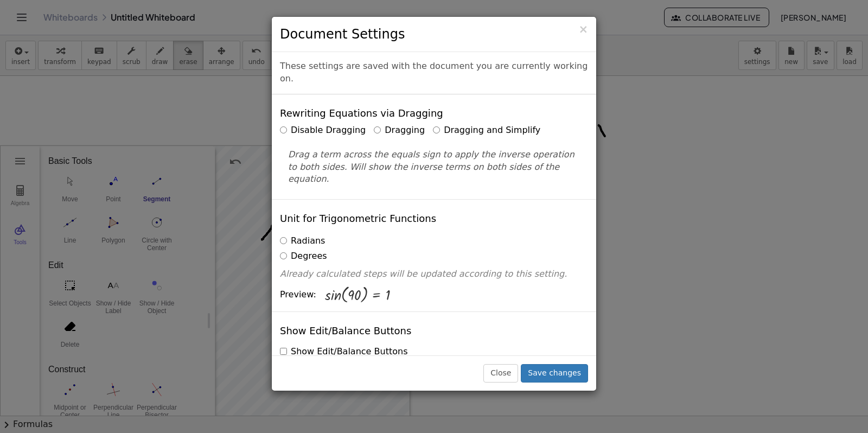
click at [433, 124] on label "Dragging and Simplify" at bounding box center [486, 130] width 107 height 12
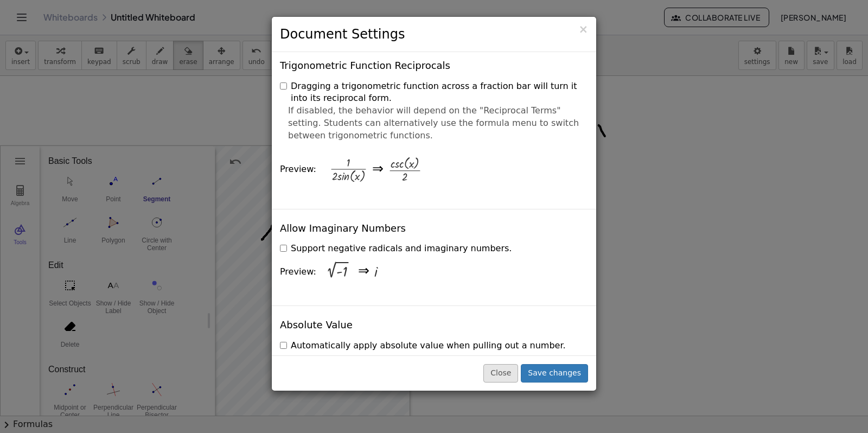
scroll to position [1898, 0]
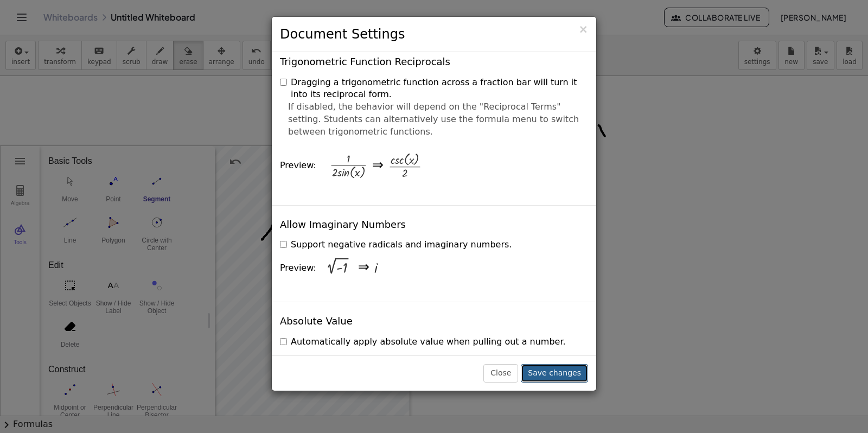
click at [562, 375] on button "Save changes" at bounding box center [554, 373] width 67 height 18
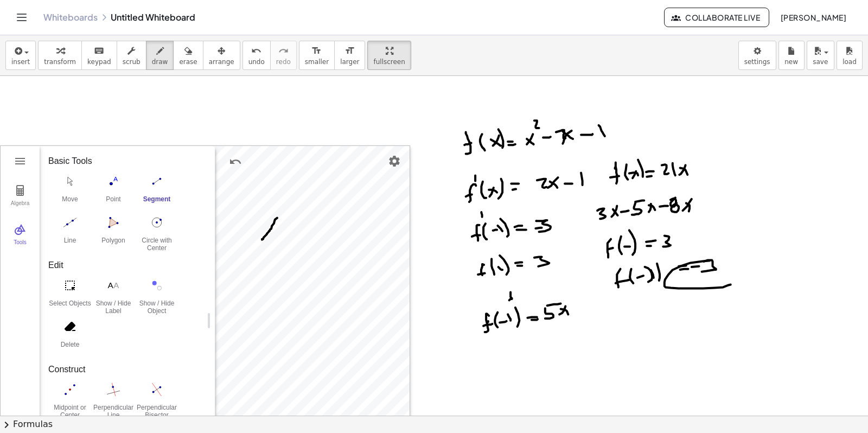
drag, startPoint x: 731, startPoint y: 285, endPoint x: 709, endPoint y: 261, distance: 31.9
click at [709, 261] on div at bounding box center [434, 267] width 868 height 679
click at [184, 53] on icon "button" at bounding box center [188, 50] width 8 height 13
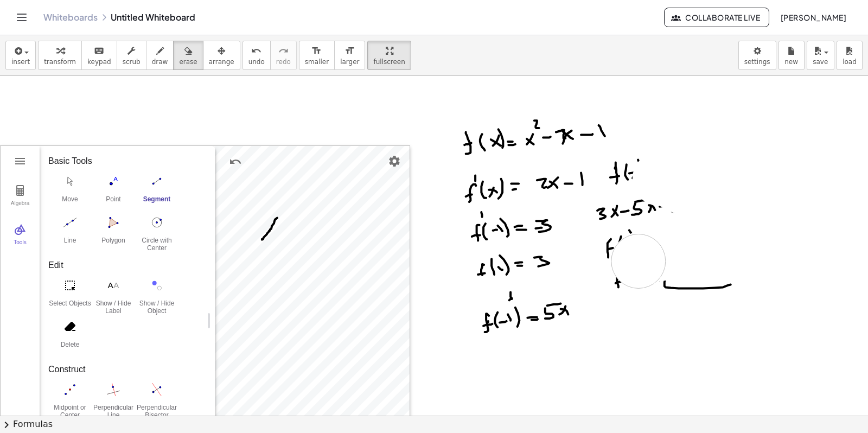
drag, startPoint x: 666, startPoint y: 179, endPoint x: 680, endPoint y: 265, distance: 86.8
click at [652, 264] on div at bounding box center [434, 267] width 868 height 679
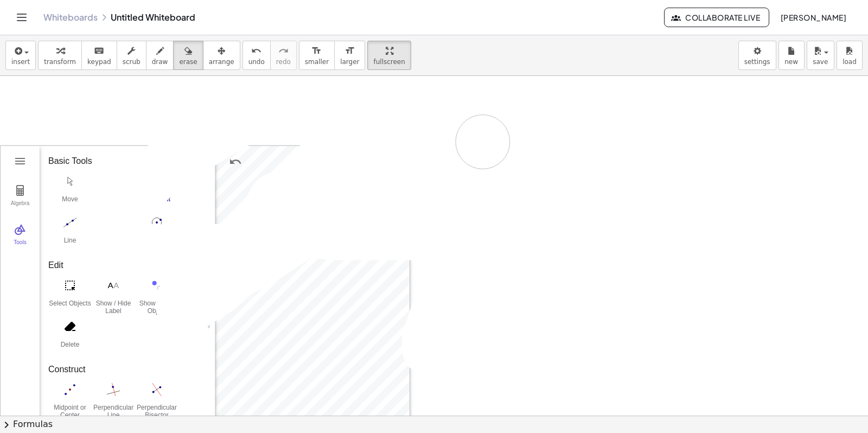
drag, startPoint x: 722, startPoint y: 286, endPoint x: 505, endPoint y: 188, distance: 238.6
click at [505, 188] on div at bounding box center [434, 267] width 868 height 679
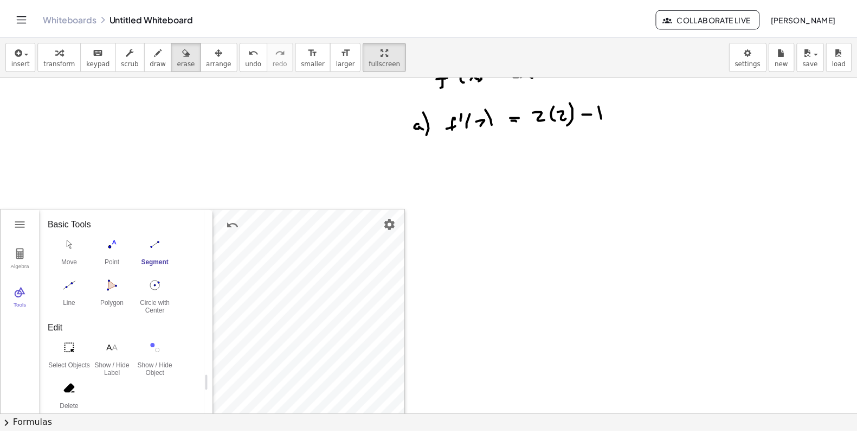
scroll to position [68, 0]
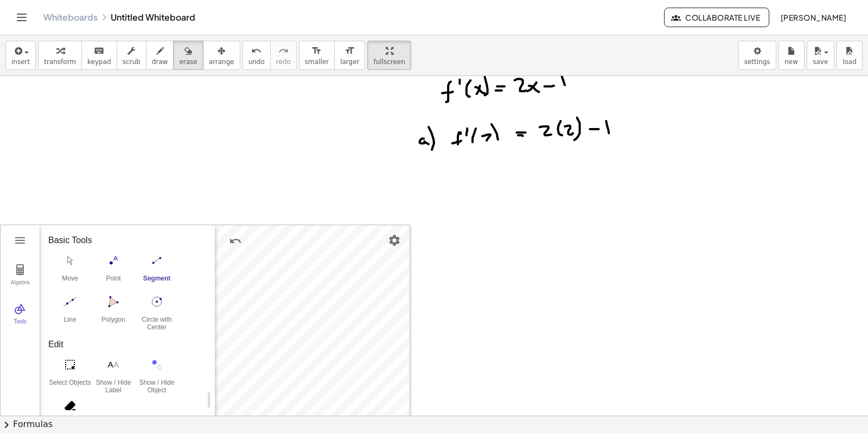
click at [841, 14] on span "[PERSON_NAME]" at bounding box center [813, 17] width 66 height 10
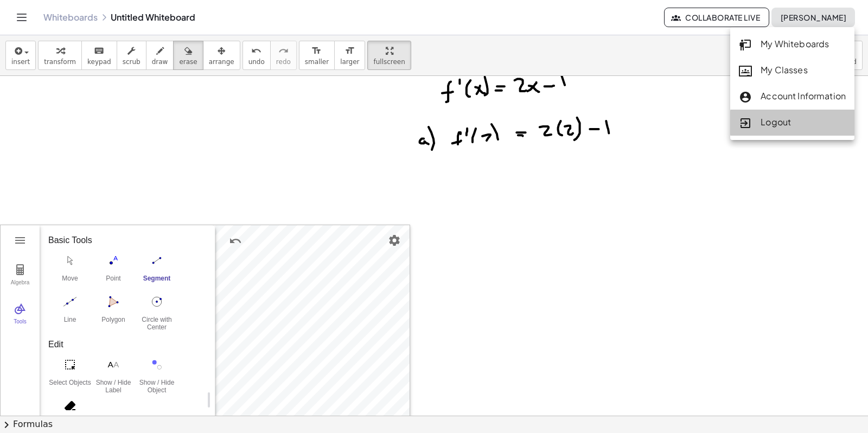
click at [780, 119] on div "Logout" at bounding box center [792, 123] width 107 height 14
